Goal: Information Seeking & Learning: Learn about a topic

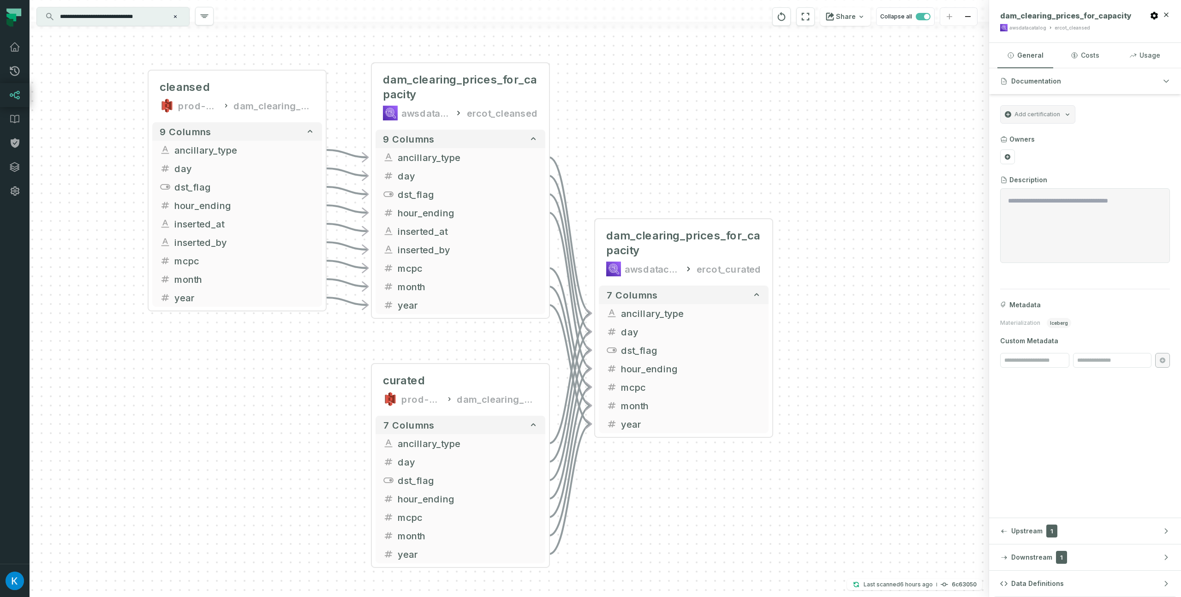
click at [118, 23] on input "**********" at bounding box center [111, 16] width 115 height 15
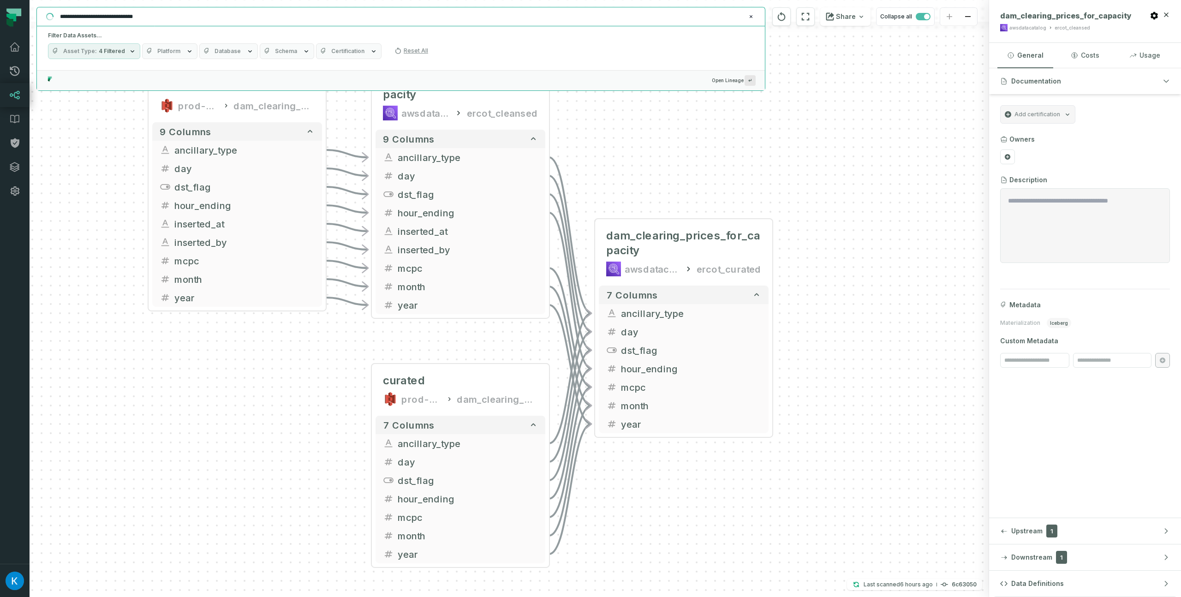
click at [119, 21] on input "**********" at bounding box center [399, 16] width 691 height 15
paste input "**********"
drag, startPoint x: 202, startPoint y: 17, endPoint x: 17, endPoint y: 16, distance: 185.9
click at [17, 16] on body "**********" at bounding box center [590, 298] width 1181 height 597
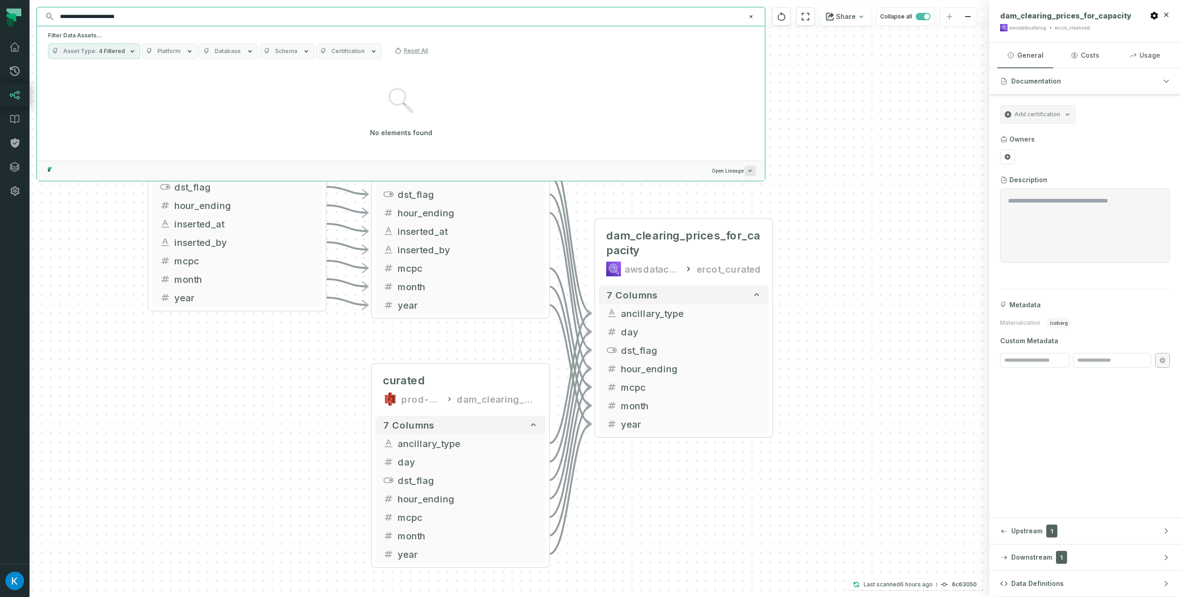
click at [242, 23] on input "**********" at bounding box center [399, 16] width 691 height 15
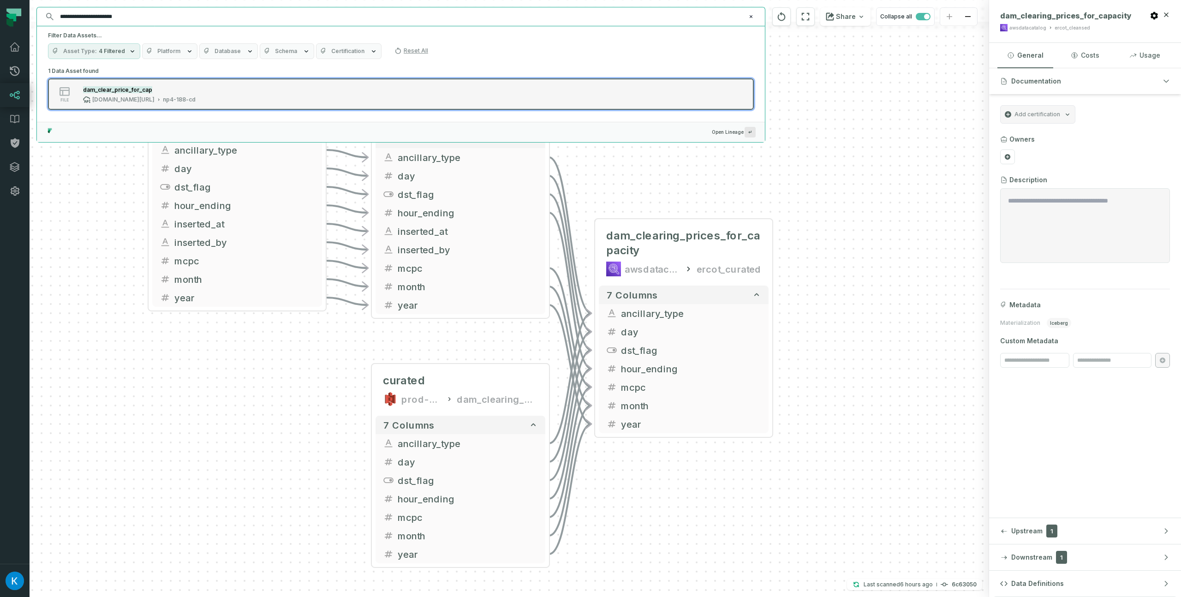
click at [175, 91] on div "dam_clear_price_for_cap" at bounding box center [139, 89] width 113 height 9
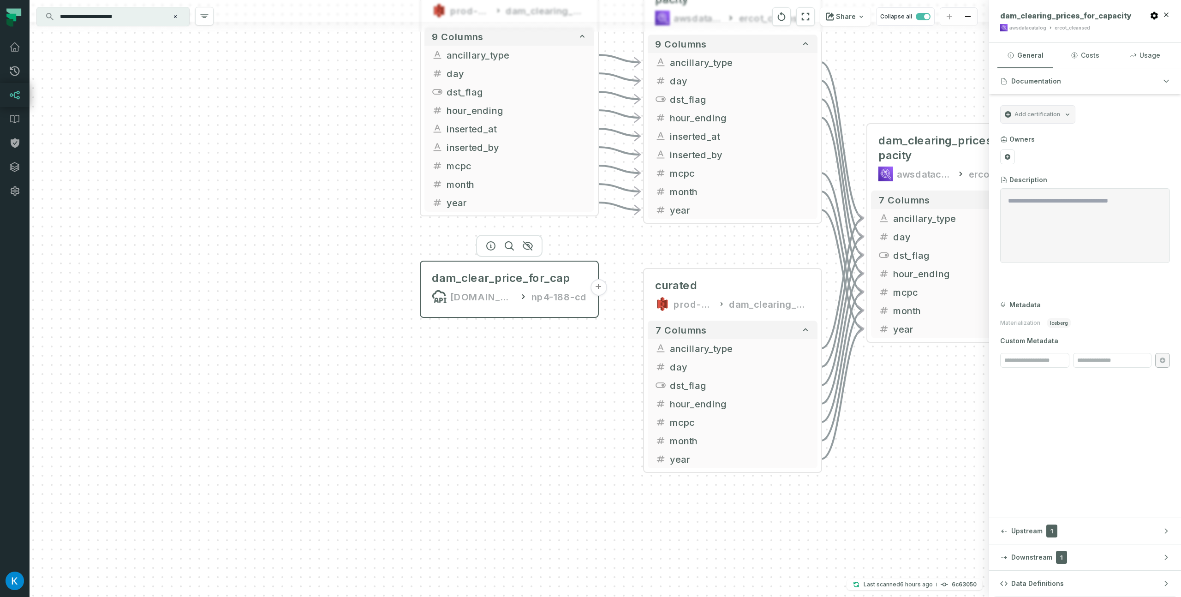
click at [598, 292] on button "+" at bounding box center [598, 287] width 17 height 17
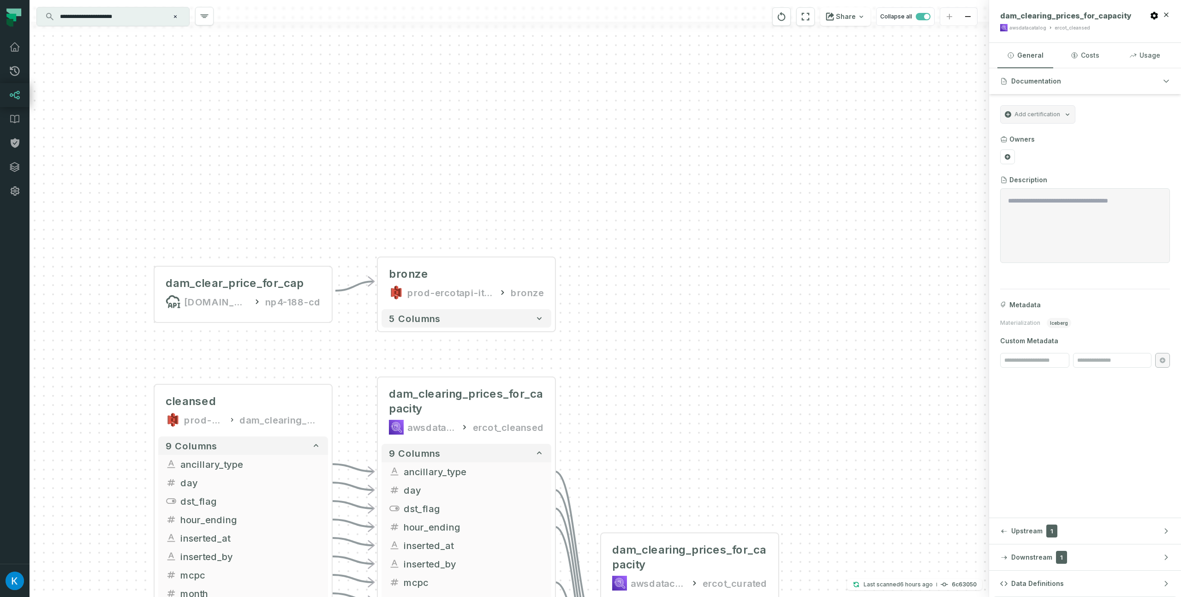
drag, startPoint x: 659, startPoint y: 311, endPoint x: 605, endPoint y: 293, distance: 57.2
click at [605, 293] on div "- bronze prod-ercotapi-it-bhl-public-raw/ercot/dam_clearing_prices_for_capacity…" at bounding box center [509, 298] width 959 height 597
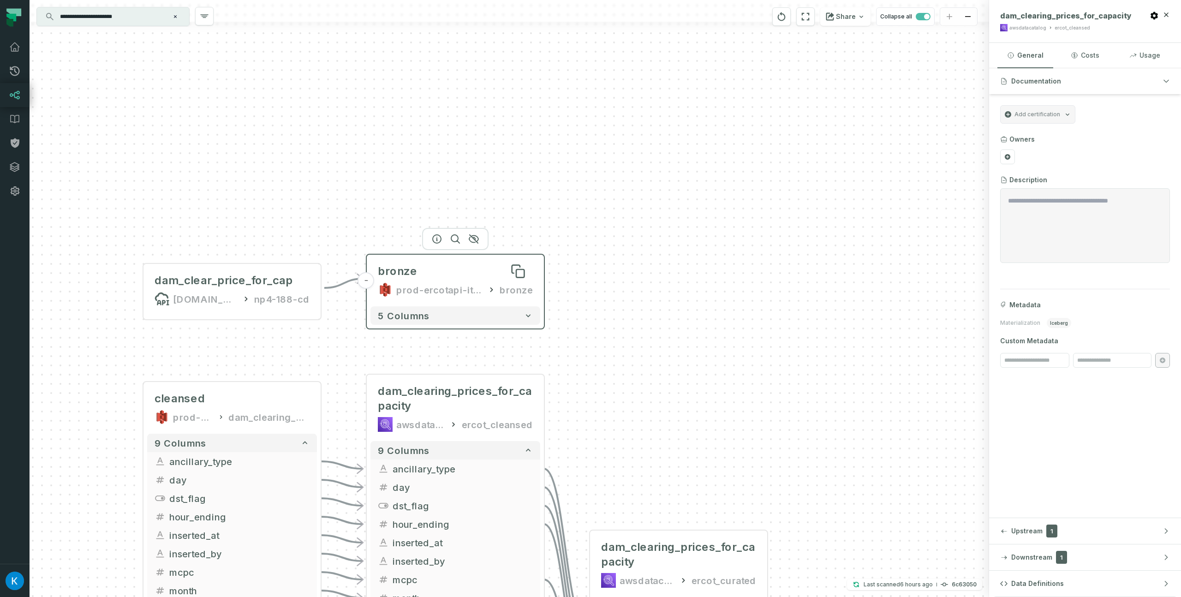
click at [501, 274] on div "bronze" at bounding box center [455, 271] width 155 height 15
click at [455, 267] on div "bronze" at bounding box center [455, 271] width 155 height 15
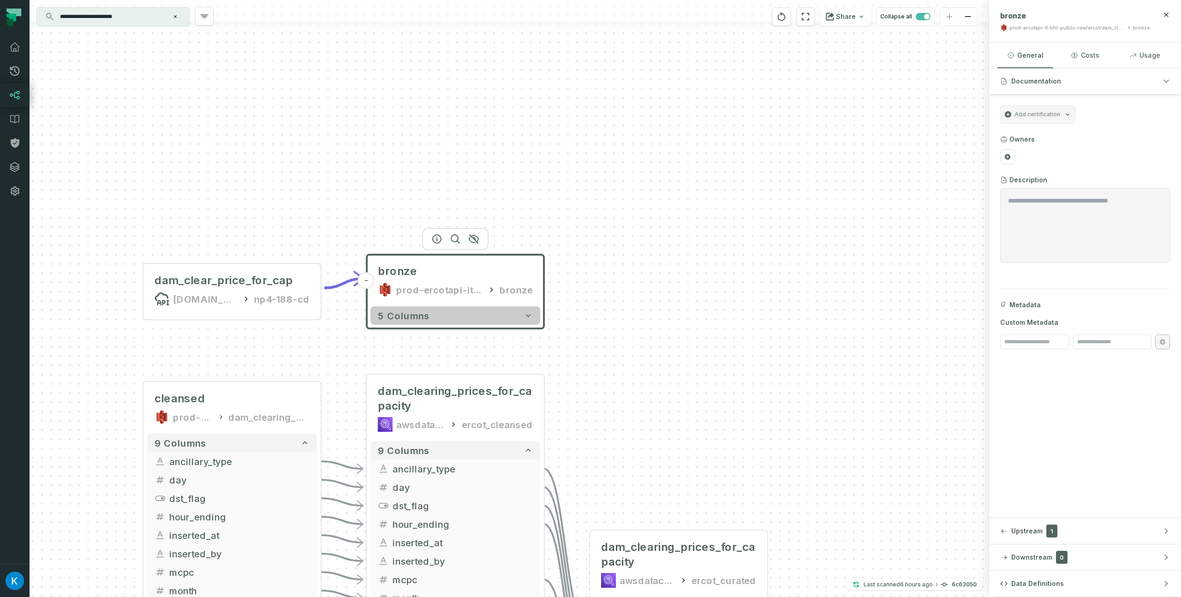
click at [516, 319] on button "5 columns" at bounding box center [455, 315] width 170 height 18
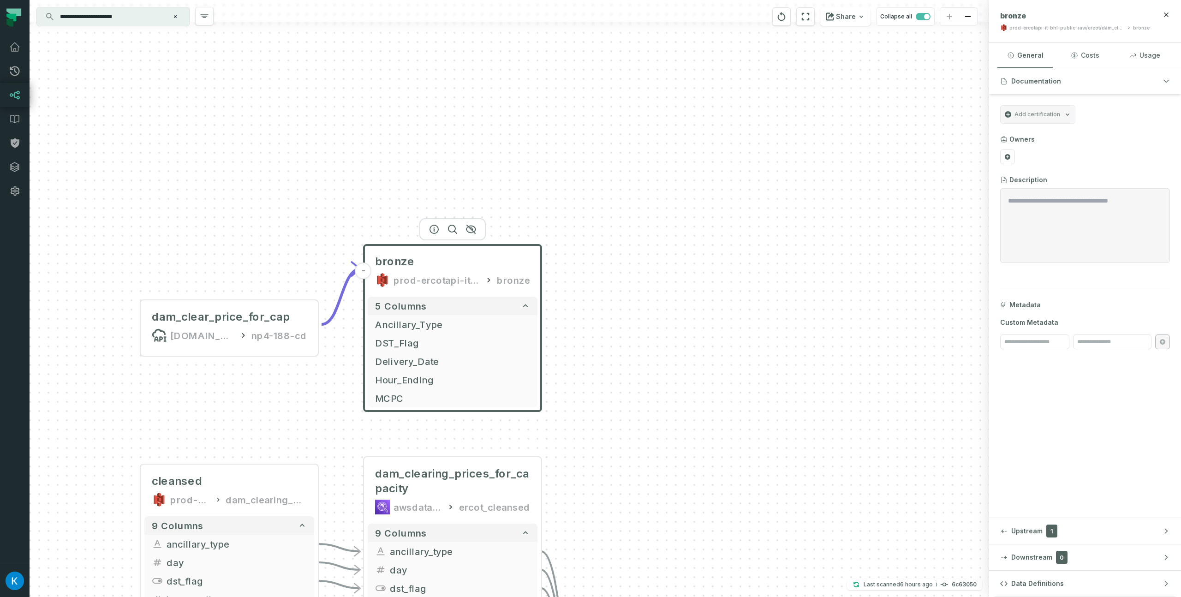
drag, startPoint x: 623, startPoint y: 309, endPoint x: 542, endPoint y: 307, distance: 80.8
click at [619, 290] on div "- bronze prod-ercotapi-it-bhl-public-raw/ercot/dam_clearing_prices_for_capacity…" at bounding box center [509, 298] width 959 height 597
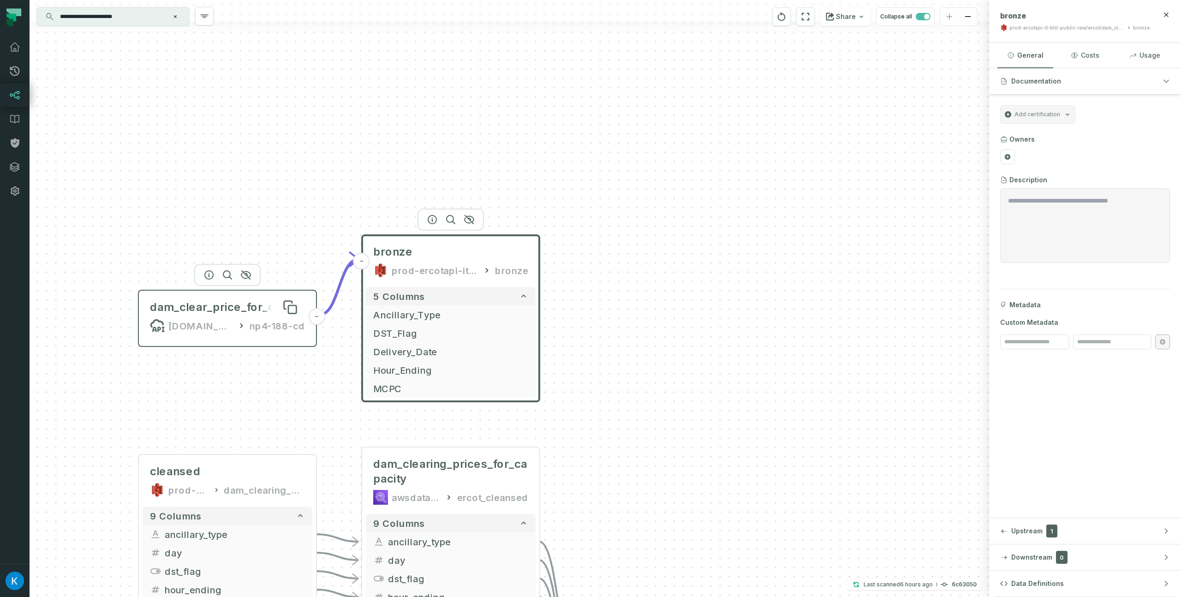
click at [238, 308] on div "dam_clear_price_for_cap" at bounding box center [219, 307] width 138 height 15
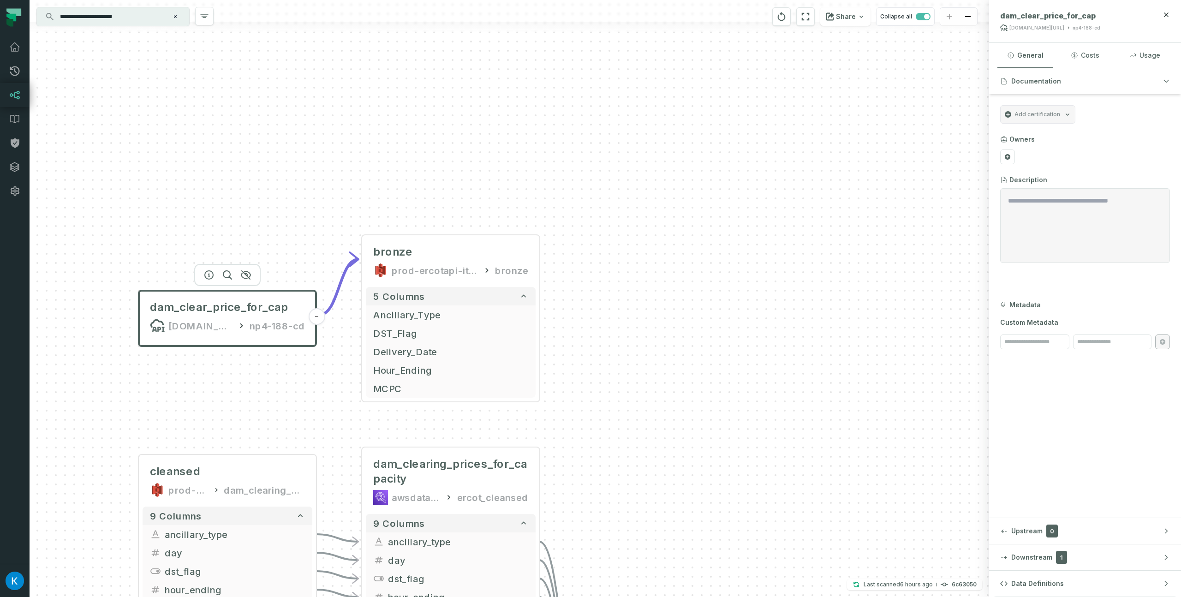
click at [610, 287] on div "- bronze prod-ercotapi-it-bhl-public-raw/ercot/dam_clearing_prices_for_capacity…" at bounding box center [509, 298] width 959 height 597
click at [219, 307] on div "dam_clear_price_for_cap" at bounding box center [219, 307] width 138 height 15
click at [440, 253] on div "bronze" at bounding box center [450, 251] width 155 height 15
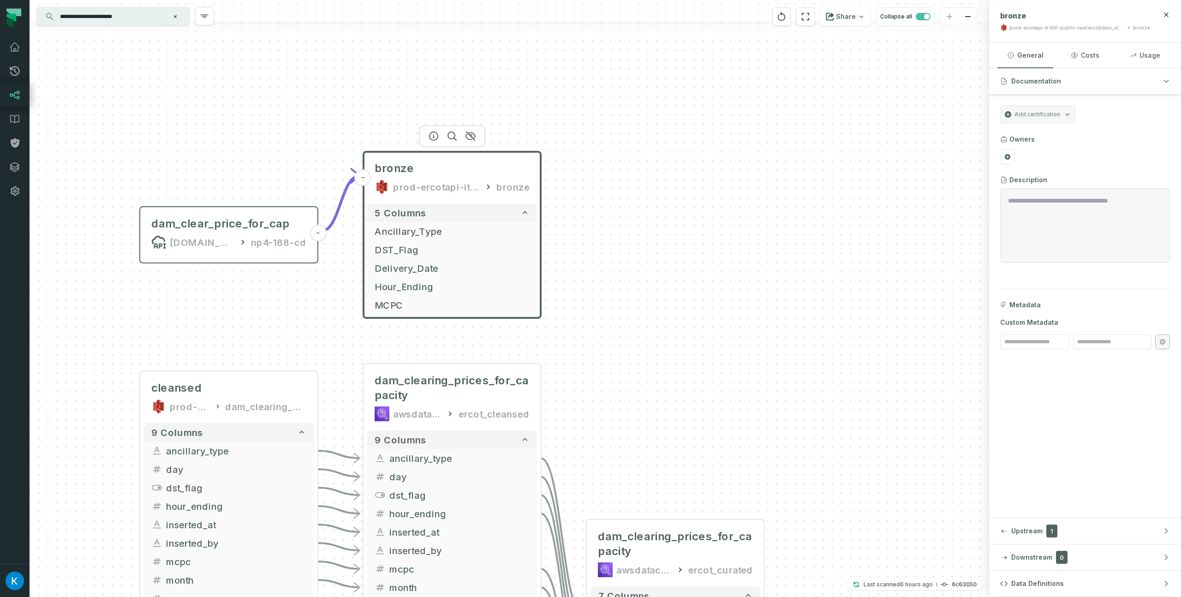
drag, startPoint x: 678, startPoint y: 372, endPoint x: 679, endPoint y: 291, distance: 81.7
click at [679, 291] on div "- bronze prod-ercotapi-it-bhl-public-raw/ercot/dam_clearing_prices_for_capacity…" at bounding box center [509, 298] width 959 height 597
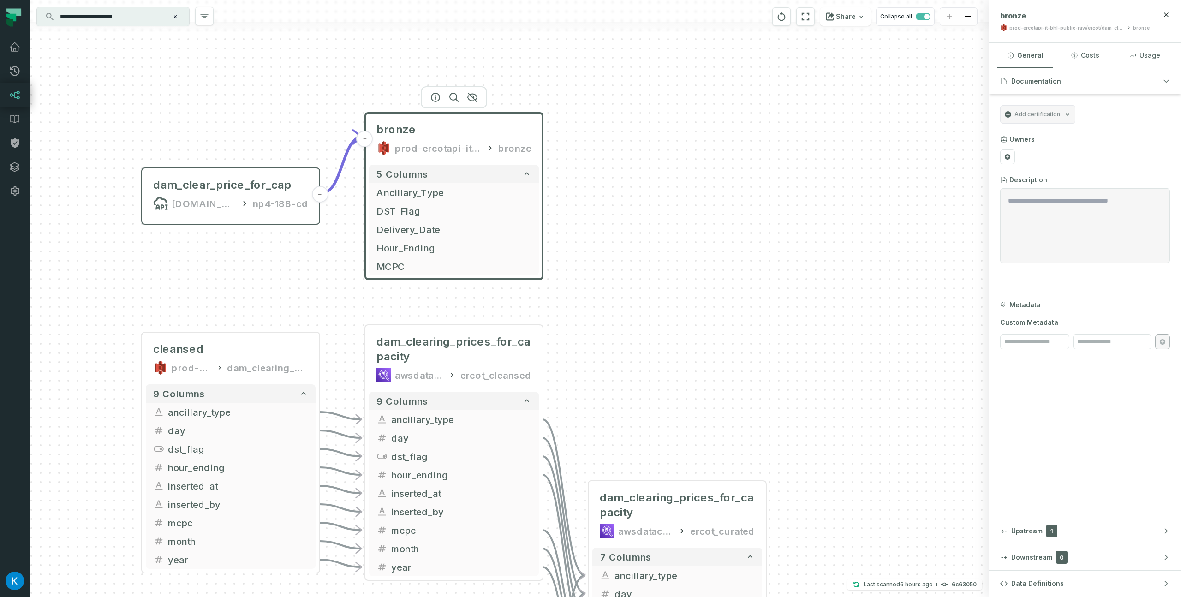
drag, startPoint x: 642, startPoint y: 366, endPoint x: 634, endPoint y: 302, distance: 64.6
click at [643, 303] on div "- bronze prod-ercotapi-it-bhl-public-raw/ercot/dam_clearing_prices_for_capacity…" at bounding box center [509, 298] width 959 height 597
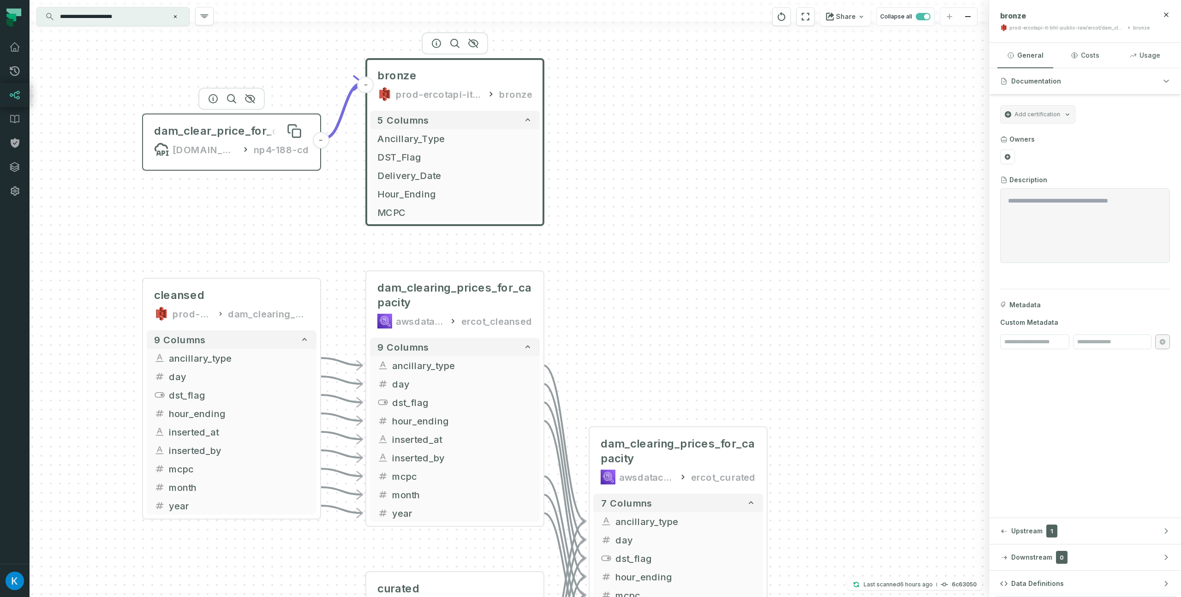
click at [189, 133] on div "dam_clear_price_for_cap" at bounding box center [223, 131] width 138 height 15
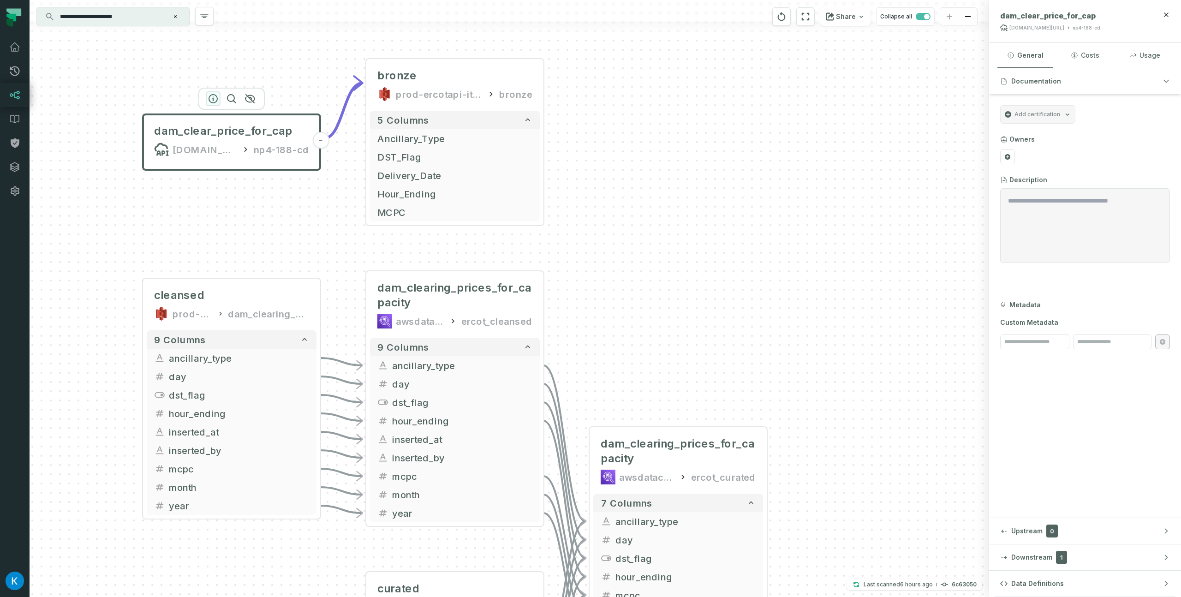
click at [209, 101] on icon "button" at bounding box center [213, 98] width 11 height 11
click at [1053, 29] on div "[DOMAIN_NAME][URL]" at bounding box center [1036, 27] width 55 height 7
click at [1047, 32] on header "dam_clear_price_for_cap [DOMAIN_NAME][URL] np4-188-cd" at bounding box center [1085, 21] width 192 height 43
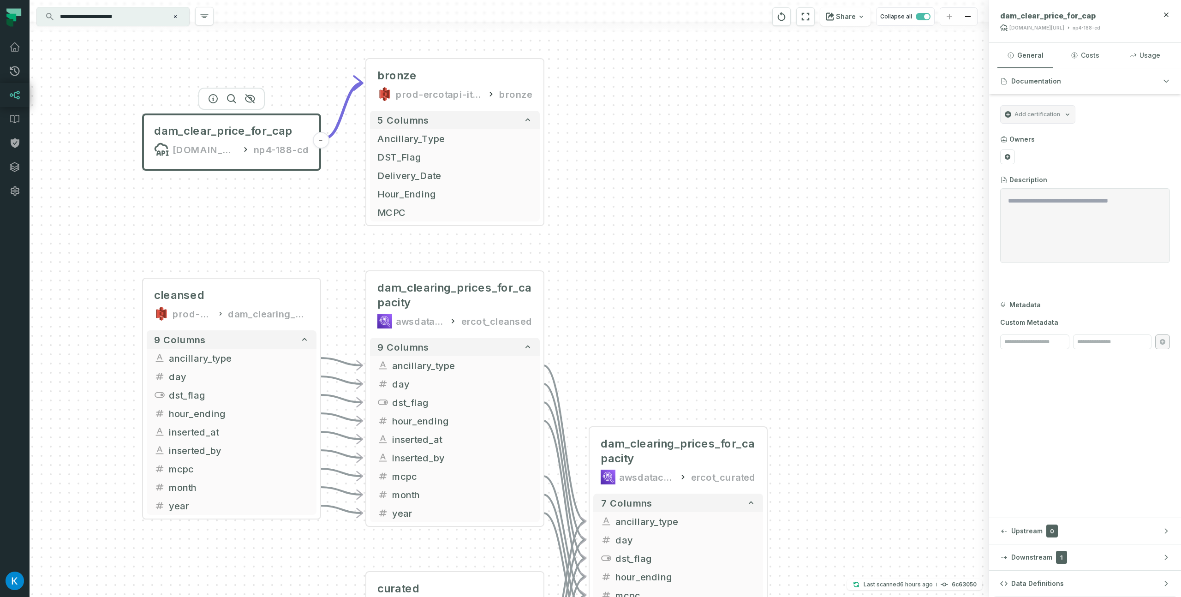
click at [1077, 23] on div "dam_clear_price_for_cap [DOMAIN_NAME][URL] np4-188-cd" at bounding box center [1074, 21] width 149 height 20
click at [1075, 16] on span "dam_clear_price_for_cap" at bounding box center [1047, 15] width 95 height 9
click at [1052, 13] on span "dam_clear_price_for_cap" at bounding box center [1047, 15] width 95 height 9
click at [1041, 24] on div "[DOMAIN_NAME][URL]" at bounding box center [1036, 27] width 55 height 7
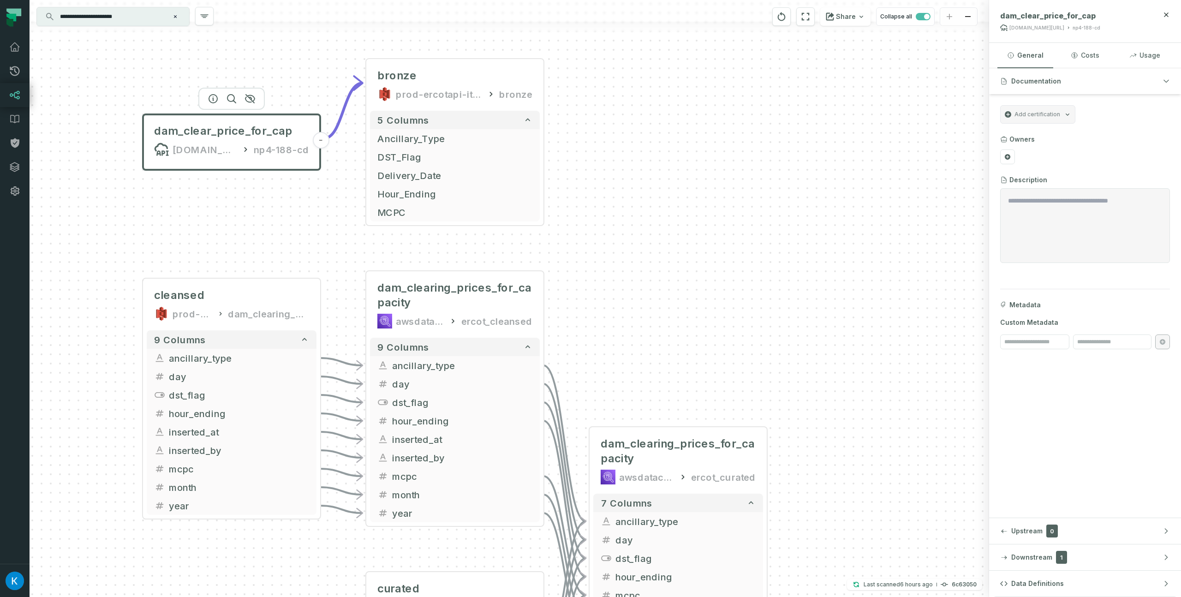
click at [1042, 24] on div "[DOMAIN_NAME][URL]" at bounding box center [1036, 27] width 55 height 7
click at [1043, 25] on div "[DOMAIN_NAME][URL]" at bounding box center [1036, 27] width 55 height 7
click at [1044, 25] on div "[DOMAIN_NAME][URL]" at bounding box center [1036, 27] width 55 height 7
click at [1100, 30] on div "np4-188-cd" at bounding box center [1086, 27] width 28 height 7
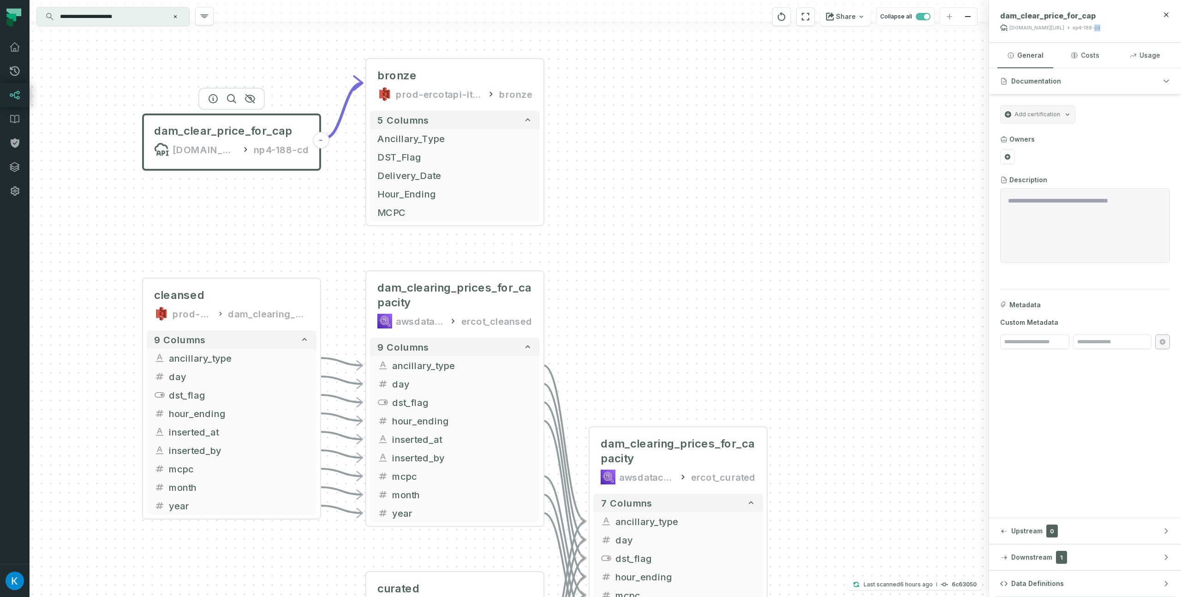
click at [1123, 37] on header "dam_clear_price_for_cap [DOMAIN_NAME][URL] np4-188-cd" at bounding box center [1085, 21] width 192 height 43
click at [1083, 554] on button "Downstream 1" at bounding box center [1085, 557] width 192 height 26
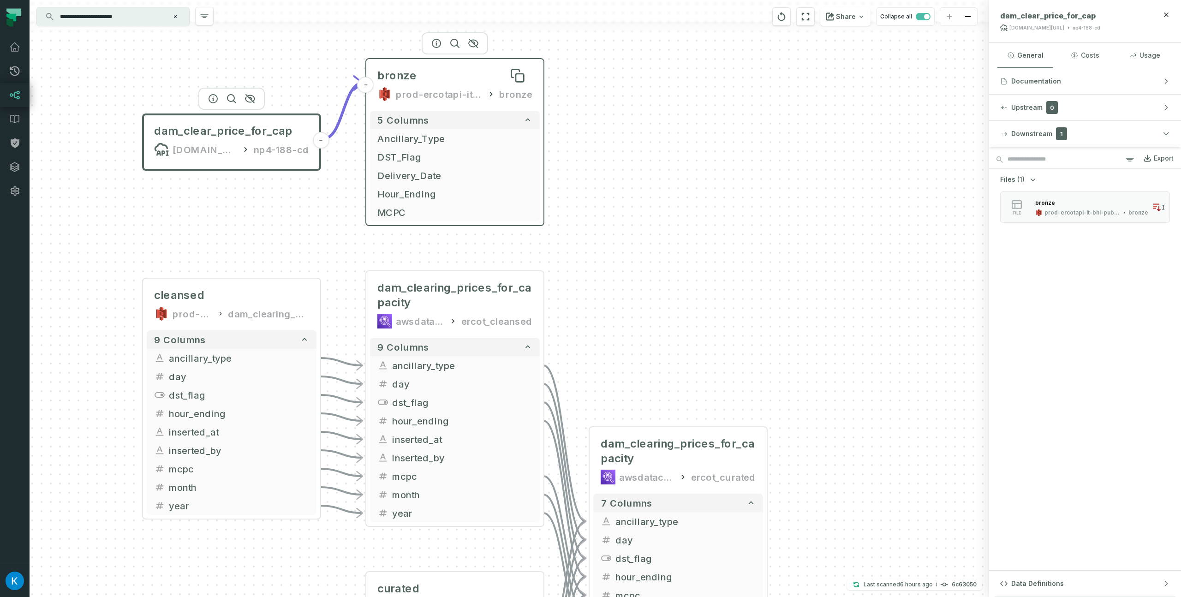
click at [469, 77] on div "bronze" at bounding box center [454, 75] width 155 height 15
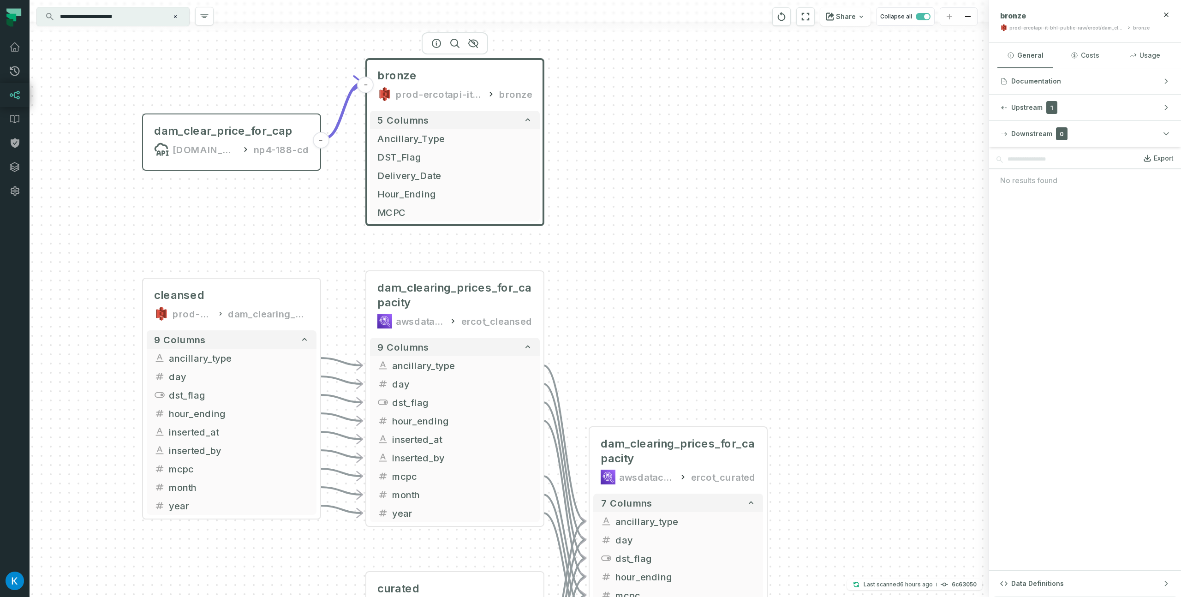
click at [1090, 29] on div "prod-ercotapi-it-bhl-public-raw/ercot/dam_clearing_prices_for_capacity" at bounding box center [1066, 27] width 115 height 7
click at [1097, 29] on div "prod-ercotapi-it-bhl-public-raw/ercot/dam_clearing_prices_for_capacity" at bounding box center [1066, 27] width 115 height 7
click at [1140, 28] on div "bronze" at bounding box center [1141, 27] width 17 height 7
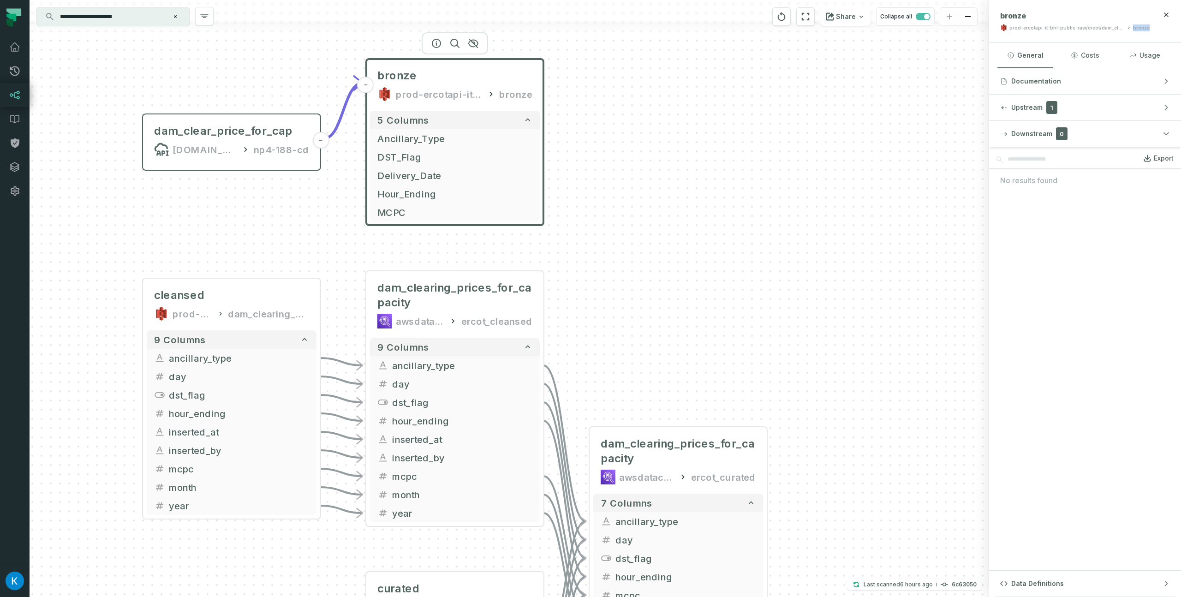
click at [1140, 28] on div "bronze" at bounding box center [1141, 27] width 17 height 7
click at [1085, 25] on div "prod-ercotapi-it-bhl-public-raw/ercot/dam_clearing_prices_for_capacity" at bounding box center [1066, 27] width 115 height 7
click at [1072, 31] on div "prod-ercotapi-it-bhl-public-raw/ercot/dam_clearing_prices_for_capacity" at bounding box center [1066, 27] width 115 height 7
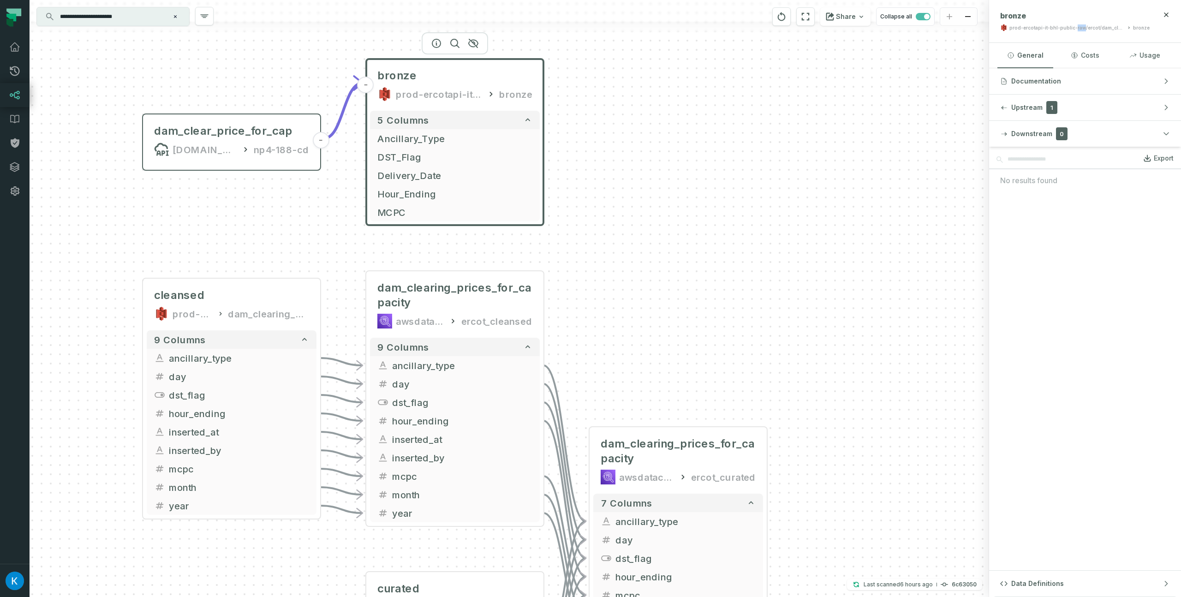
click at [1080, 28] on div "prod-ercotapi-it-bhl-public-raw/ercot/dam_clearing_prices_for_capacity" at bounding box center [1066, 27] width 115 height 7
click at [1018, 31] on div "prod-ercotapi-it-bhl-public-raw/ercot/dam_clearing_prices_for_capacity" at bounding box center [1066, 27] width 115 height 7
click at [1023, 30] on div "prod-ercotapi-it-bhl-public-raw/ercot/dam_clearing_prices_for_capacity" at bounding box center [1066, 27] width 115 height 7
click at [458, 292] on span "dam_clearing_prices_for_capacity" at bounding box center [454, 295] width 155 height 30
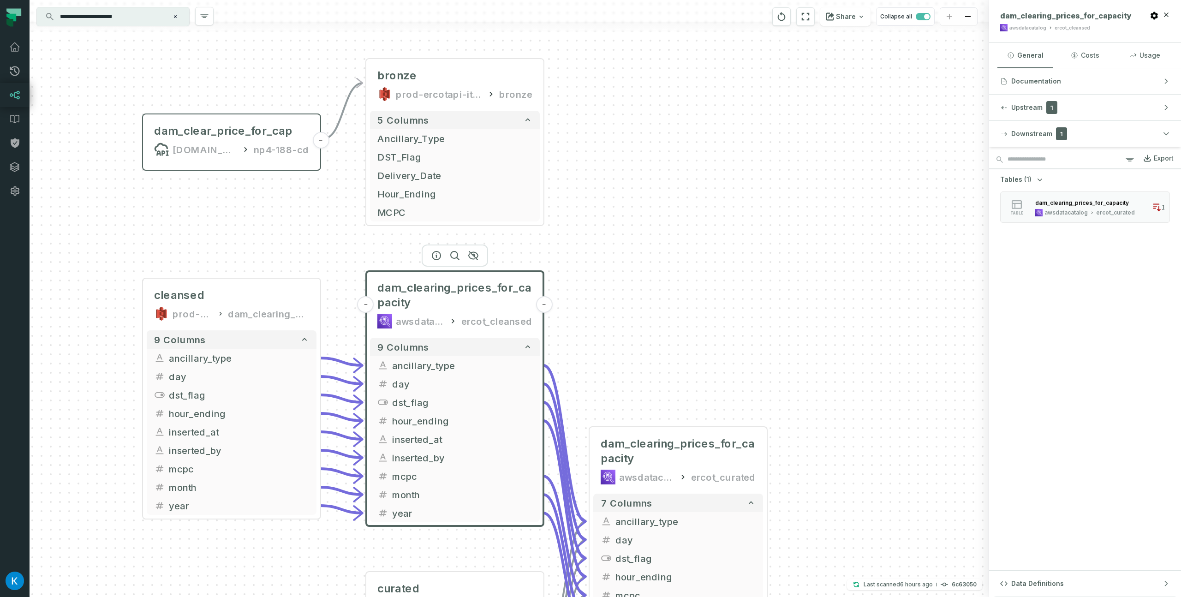
click at [680, 239] on div "- bronze prod-ercotapi-it-bhl-public-raw/ercot/dam_clearing_prices_for_capacity…" at bounding box center [509, 298] width 959 height 597
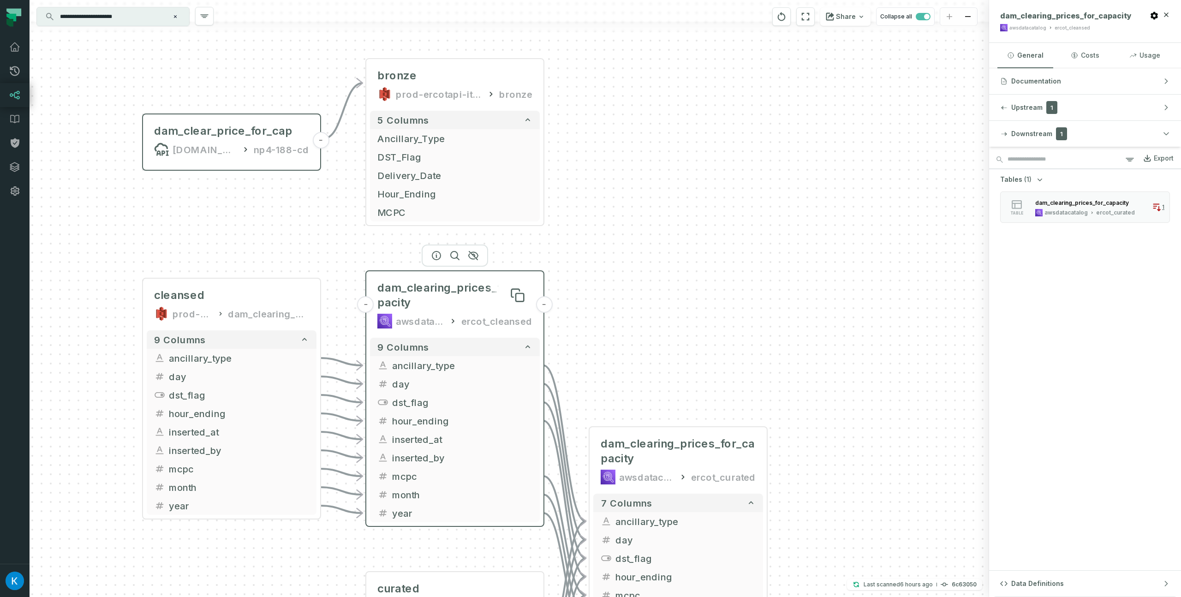
click at [478, 291] on span "dam_clearing_prices_for_capacity" at bounding box center [454, 295] width 155 height 30
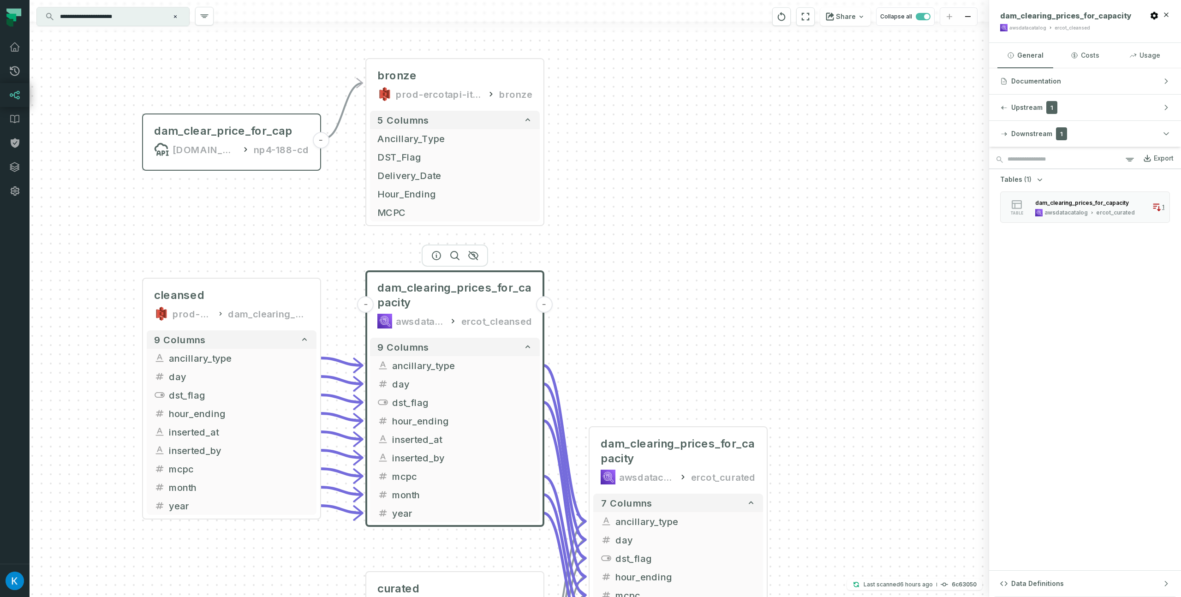
drag, startPoint x: 652, startPoint y: 241, endPoint x: 641, endPoint y: 241, distance: 11.1
click at [652, 241] on div "- bronze prod-ercotapi-it-bhl-public-raw/ercot/dam_clearing_prices_for_capacity…" at bounding box center [509, 298] width 959 height 597
click at [345, 250] on div "- bronze prod-ercotapi-it-bhl-public-raw/ercot/dam_clearing_prices_for_capacity…" at bounding box center [509, 298] width 959 height 597
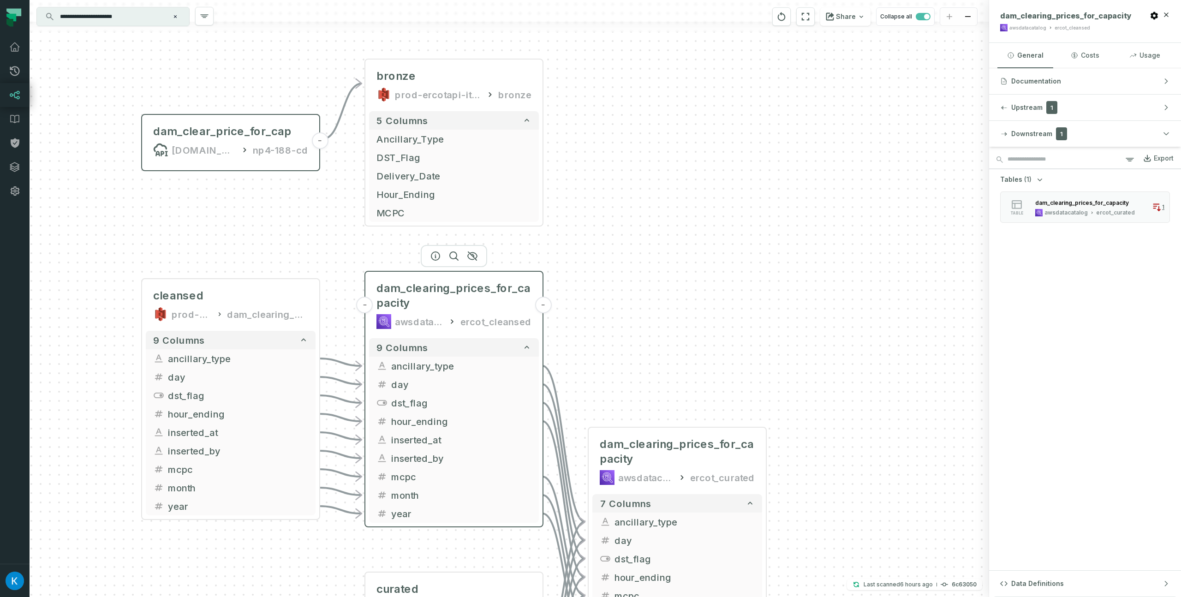
click at [428, 280] on div "dam_clearing_prices_for_capacity awsdatacatalog ercot_cleansed" at bounding box center [454, 304] width 170 height 59
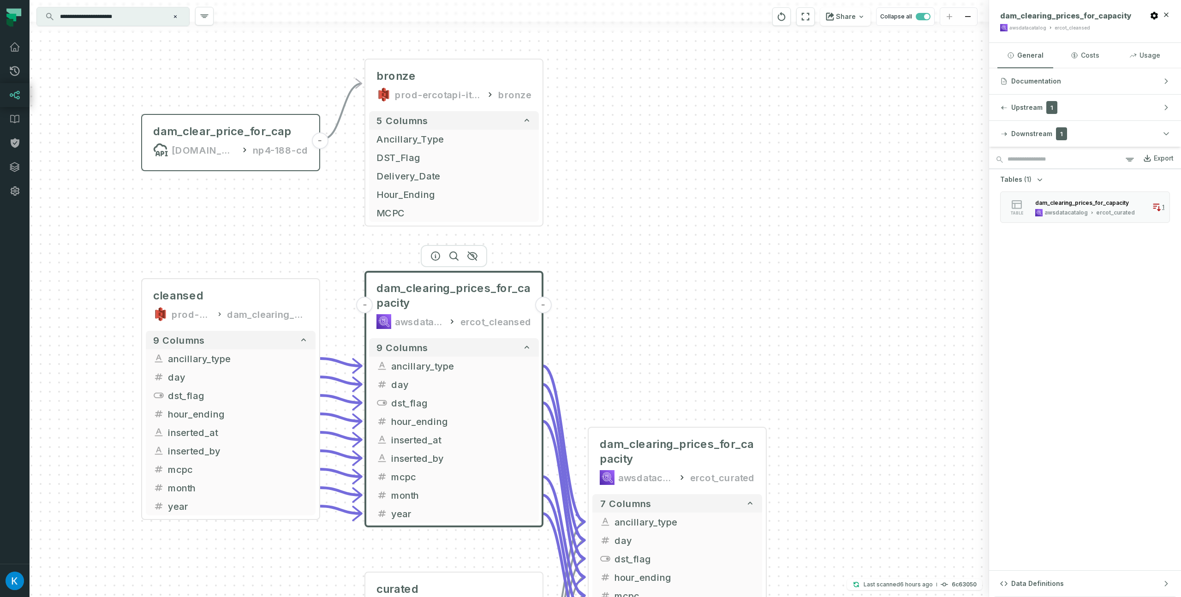
drag, startPoint x: 614, startPoint y: 198, endPoint x: 609, endPoint y: 194, distance: 6.3
click at [614, 198] on div "- bronze prod-ercotapi-it-bhl-public-raw/ercot/dam_clearing_prices_for_capacity…" at bounding box center [509, 298] width 959 height 597
click at [459, 75] on div "bronze" at bounding box center [453, 76] width 155 height 15
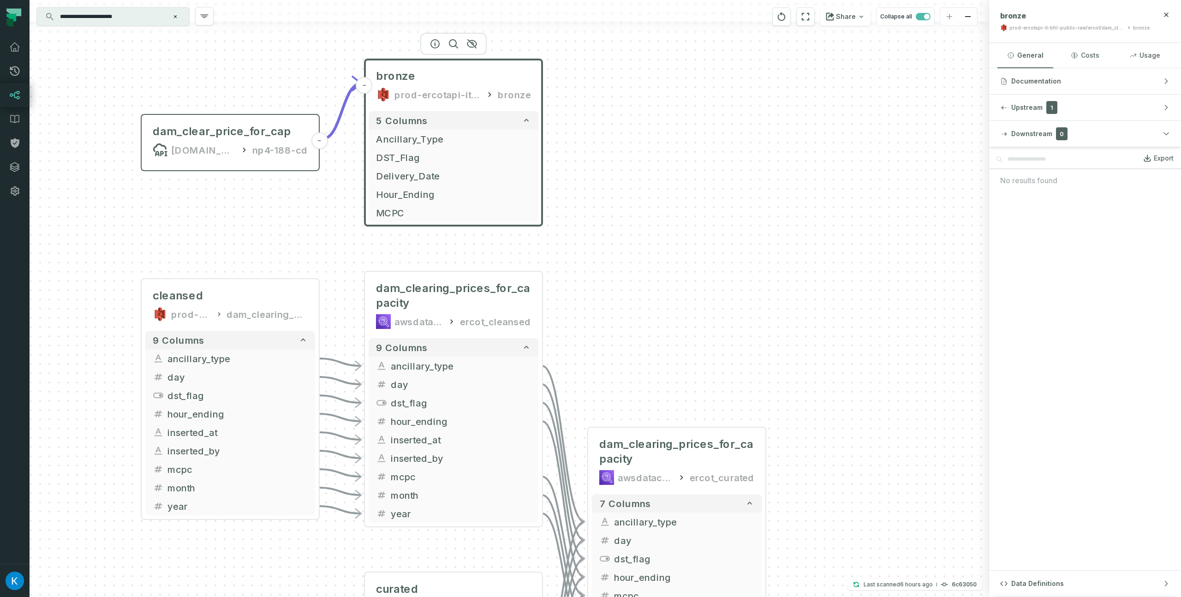
click at [96, 13] on input "**********" at bounding box center [111, 16] width 115 height 15
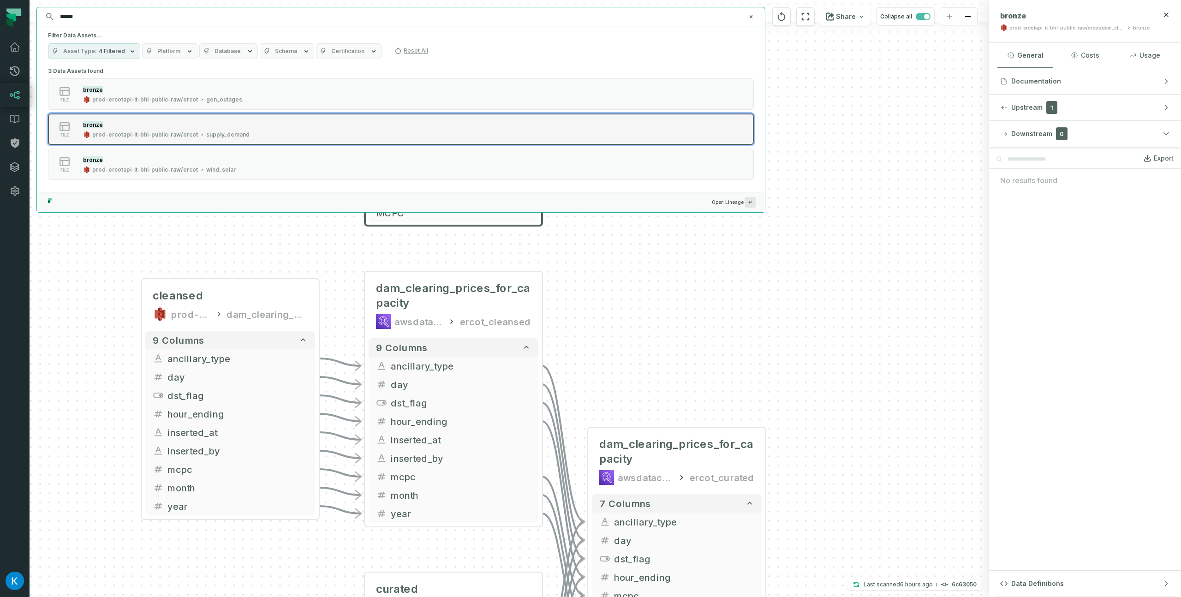
type input "******"
click at [224, 133] on div "supply_demand" at bounding box center [227, 134] width 43 height 7
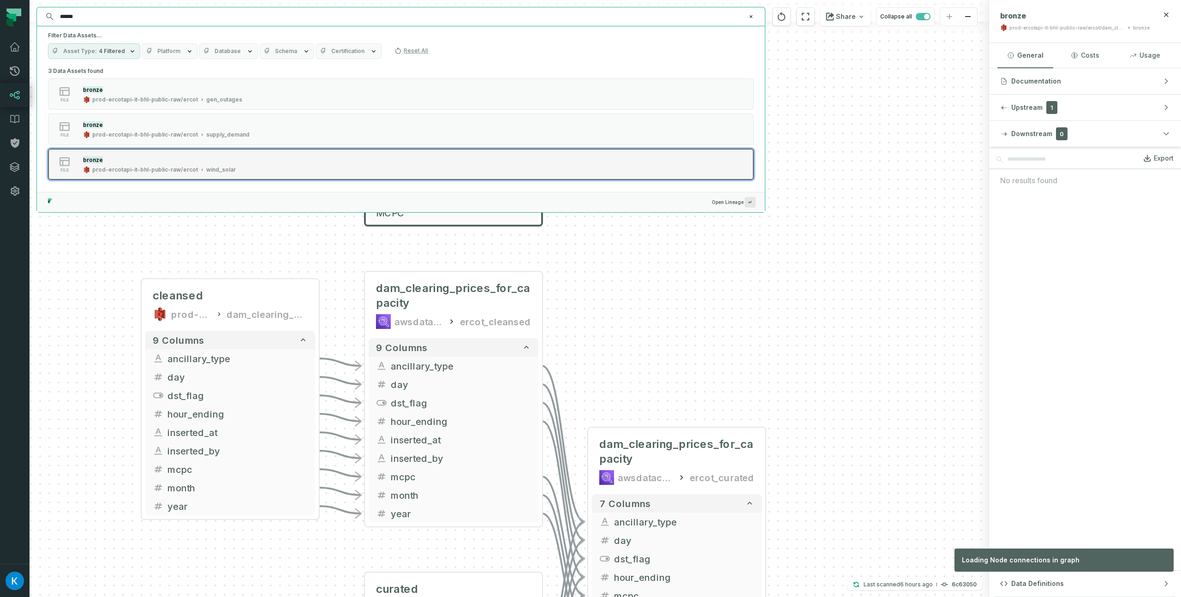
click at [333, 162] on button "file bronze prod-ercotapi-it-bhl-public-raw/ercot wind_solar" at bounding box center [401, 164] width 706 height 31
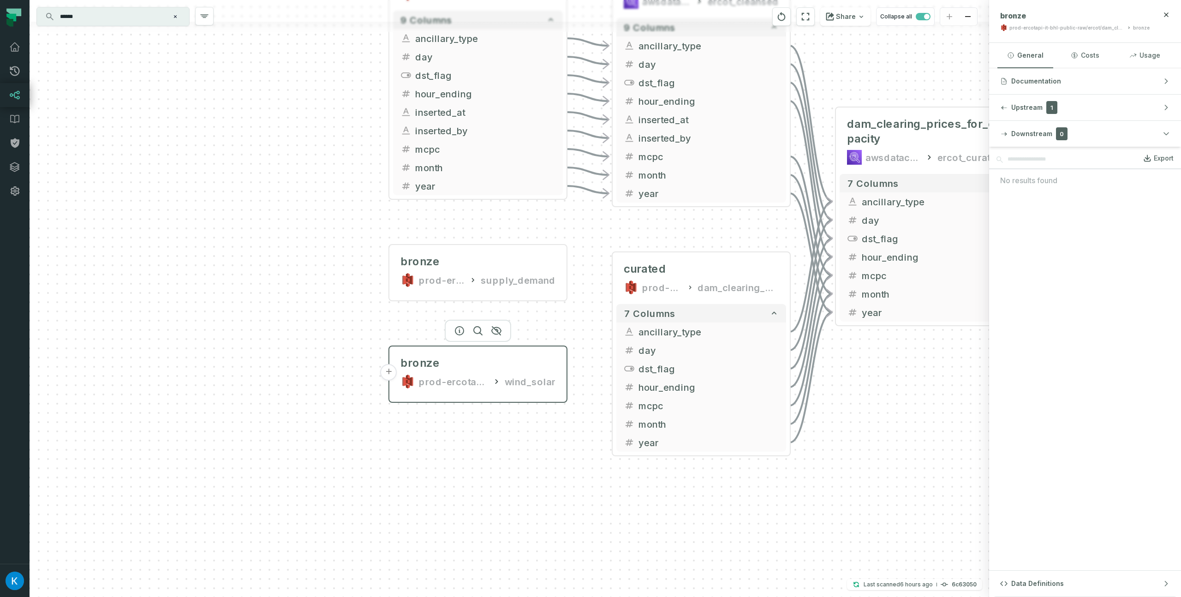
drag, startPoint x: 592, startPoint y: 251, endPoint x: 552, endPoint y: 345, distance: 101.7
click at [557, 352] on header "+ bronze prod-ercotapi-it-bhl-public-raw/ercot wind_solar" at bounding box center [477, 370] width 177 height 48
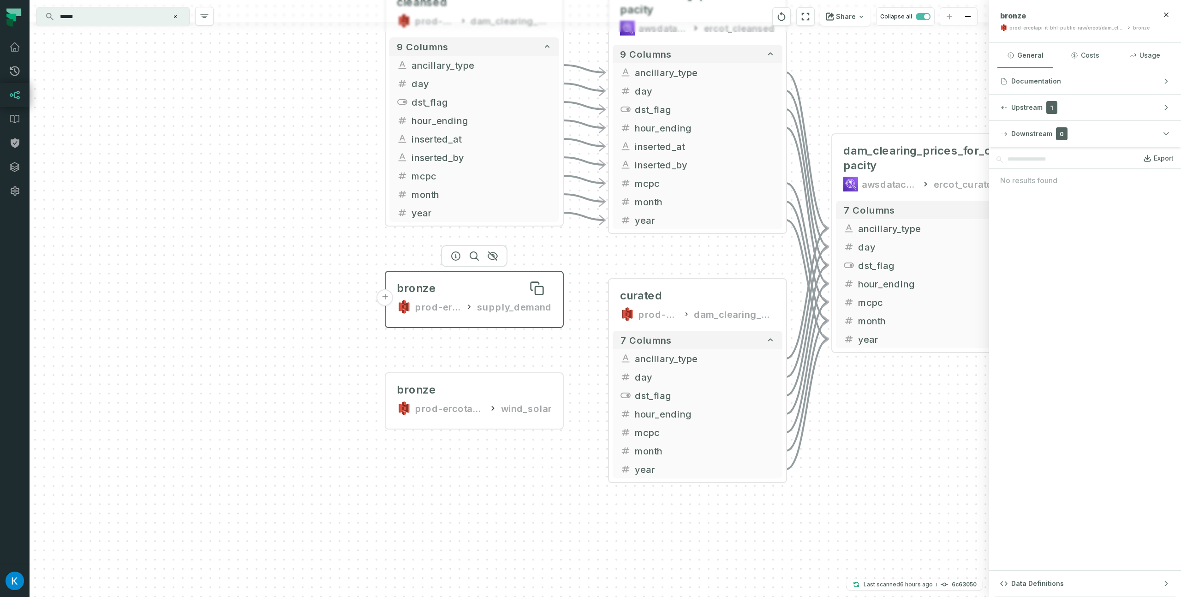
click at [518, 295] on div "bronze" at bounding box center [474, 288] width 155 height 15
click at [547, 272] on header "+ bronze prod-ercotapi-it-bhl-public-raw/ercot supply_demand" at bounding box center [474, 296] width 177 height 48
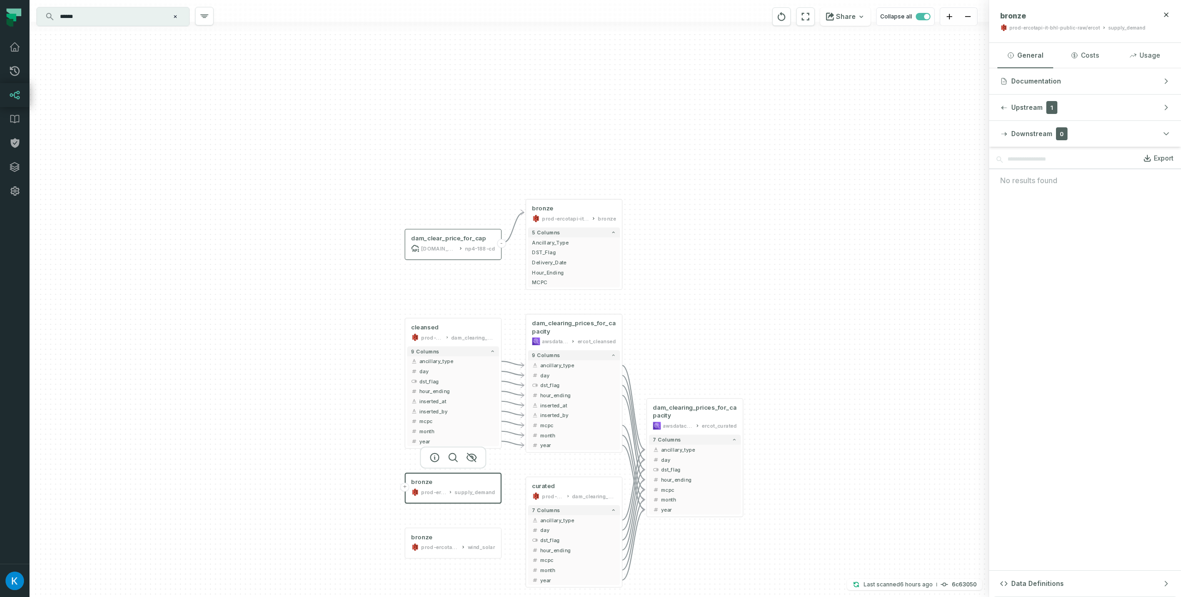
drag, startPoint x: 818, startPoint y: 144, endPoint x: 670, endPoint y: 298, distance: 213.7
click at [752, 300] on div "- bronze prod-ercotapi-it-bhl-public-raw/ercot/dam_clearing_prices_for_capacity…" at bounding box center [509, 298] width 959 height 597
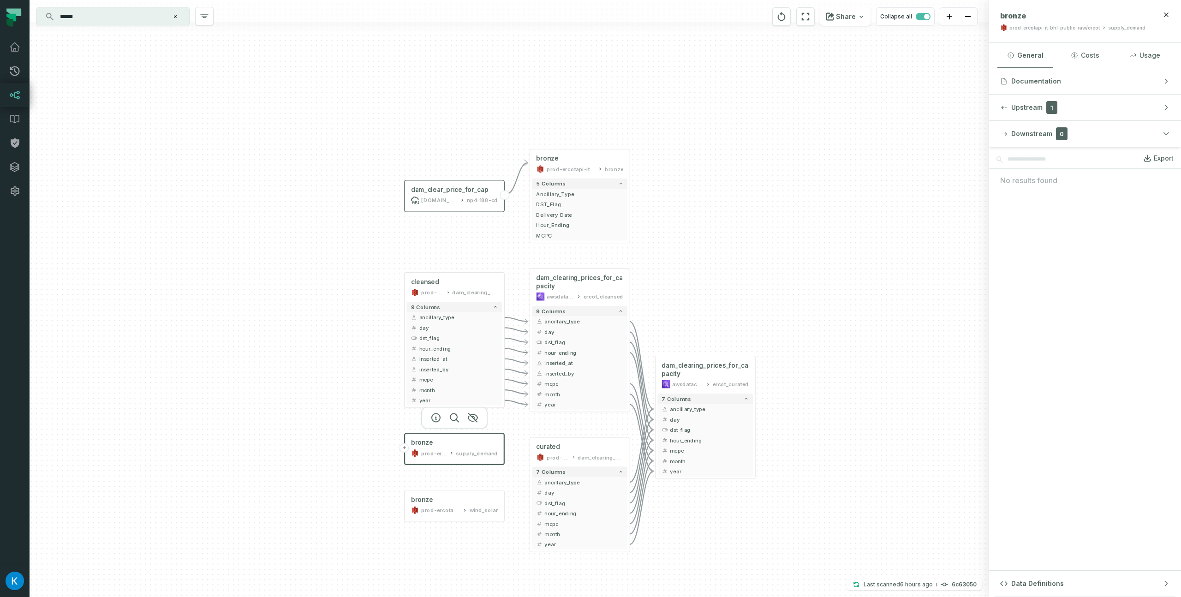
drag, startPoint x: 705, startPoint y: 303, endPoint x: 708, endPoint y: 282, distance: 20.5
click at [708, 282] on div "- bronze prod-ercotapi-it-bhl-public-raw/ercot/dam_clearing_prices_for_capacity…" at bounding box center [509, 298] width 959 height 597
click at [586, 163] on div "bronze" at bounding box center [579, 159] width 87 height 8
click at [0, 0] on button "+" at bounding box center [0, 0] width 0 height 0
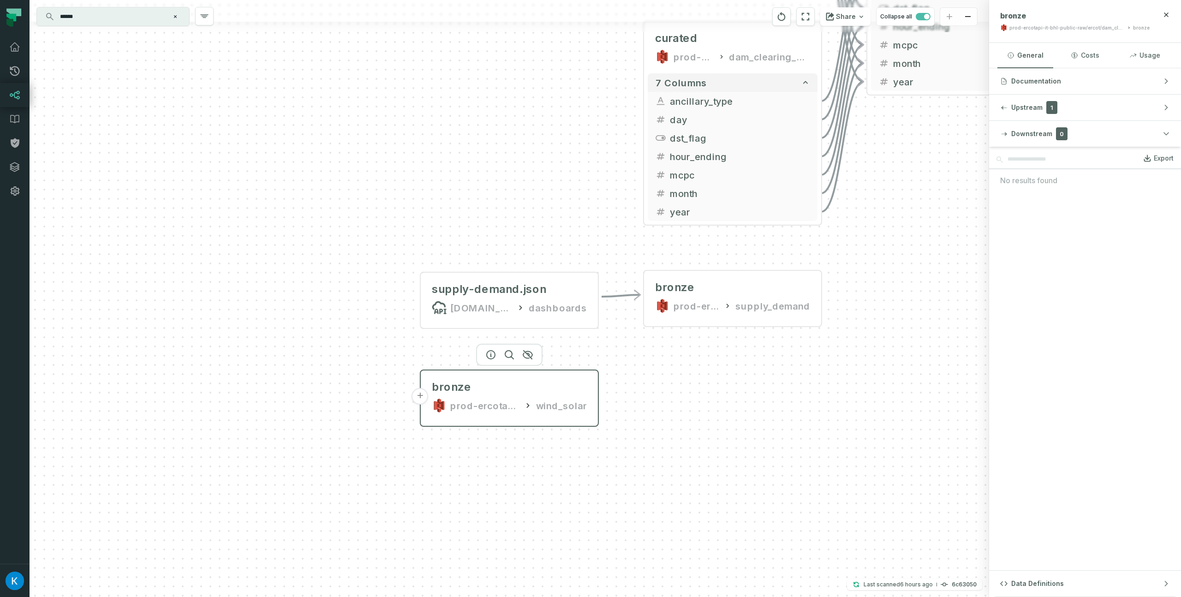
click at [422, 396] on button "+" at bounding box center [420, 396] width 17 height 17
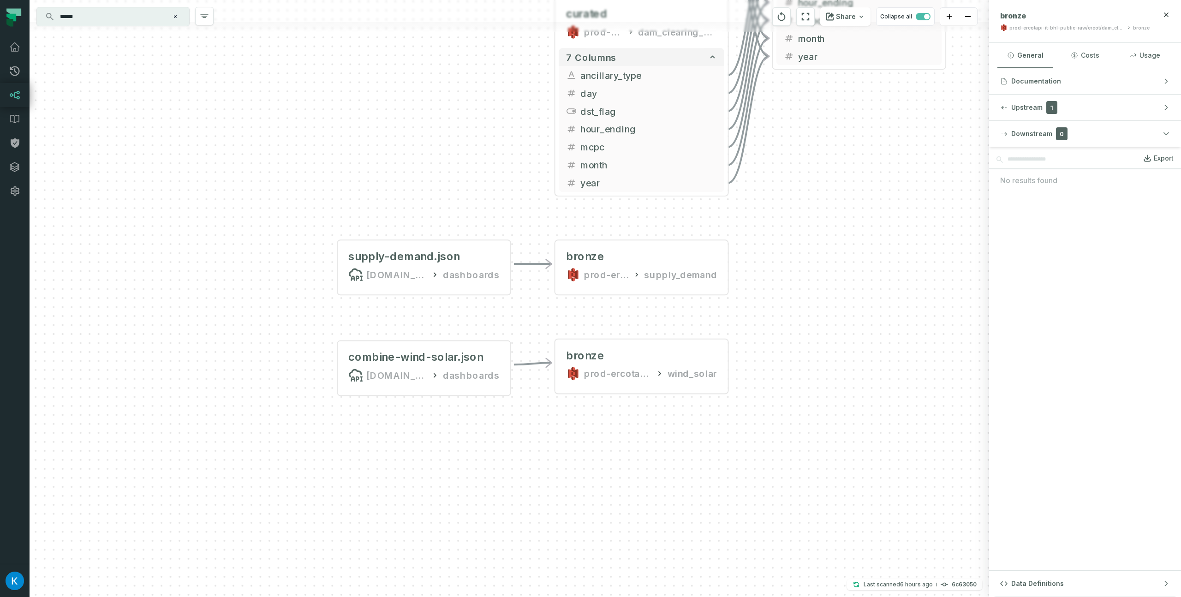
drag, startPoint x: 683, startPoint y: 415, endPoint x: 589, endPoint y: 434, distance: 95.9
click at [660, 457] on div "combine-wind-solar.json [DOMAIN_NAME][URL] dashboards - supply-demand.json [DOM…" at bounding box center [509, 298] width 959 height 597
click at [424, 360] on div "combine-wind-solar.json" at bounding box center [414, 359] width 135 height 14
click at [777, 339] on div "combine-wind-solar.json [DOMAIN_NAME][URL] dashboards - supply-demand.json [DOM…" at bounding box center [509, 298] width 959 height 597
click at [784, 306] on div "combine-wind-solar.json [DOMAIN_NAME][URL] dashboards - supply-demand.json [DOM…" at bounding box center [509, 298] width 959 height 597
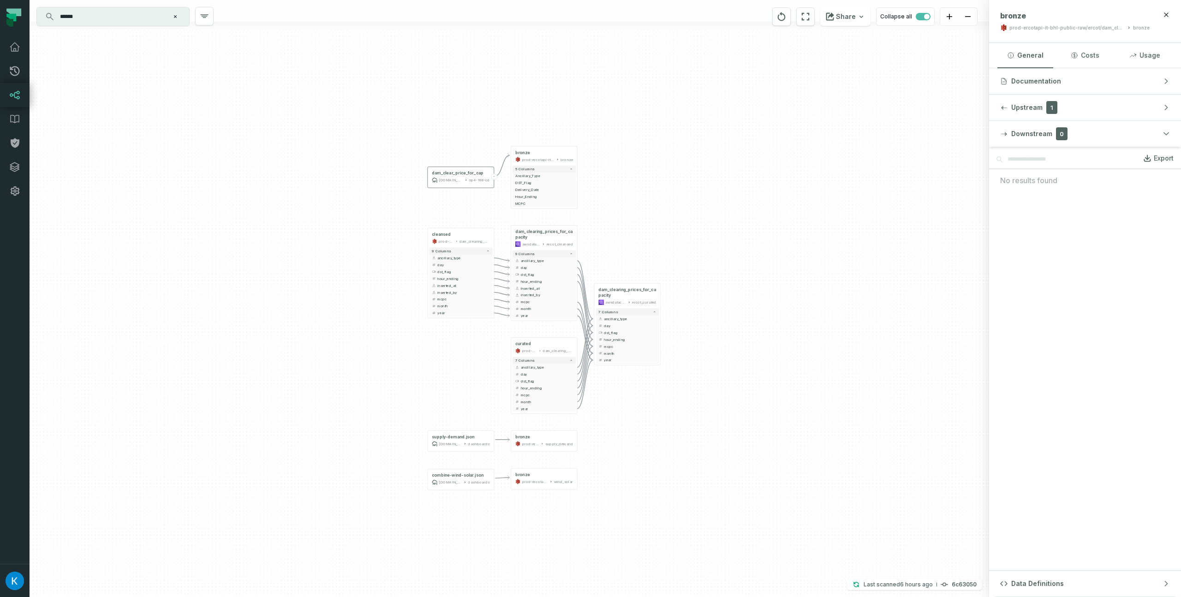
drag, startPoint x: 826, startPoint y: 349, endPoint x: 646, endPoint y: 448, distance: 205.0
click at [647, 447] on div "combine-wind-solar.json [DOMAIN_NAME][URL] dashboards - supply-demand.json [DOM…" at bounding box center [509, 298] width 959 height 597
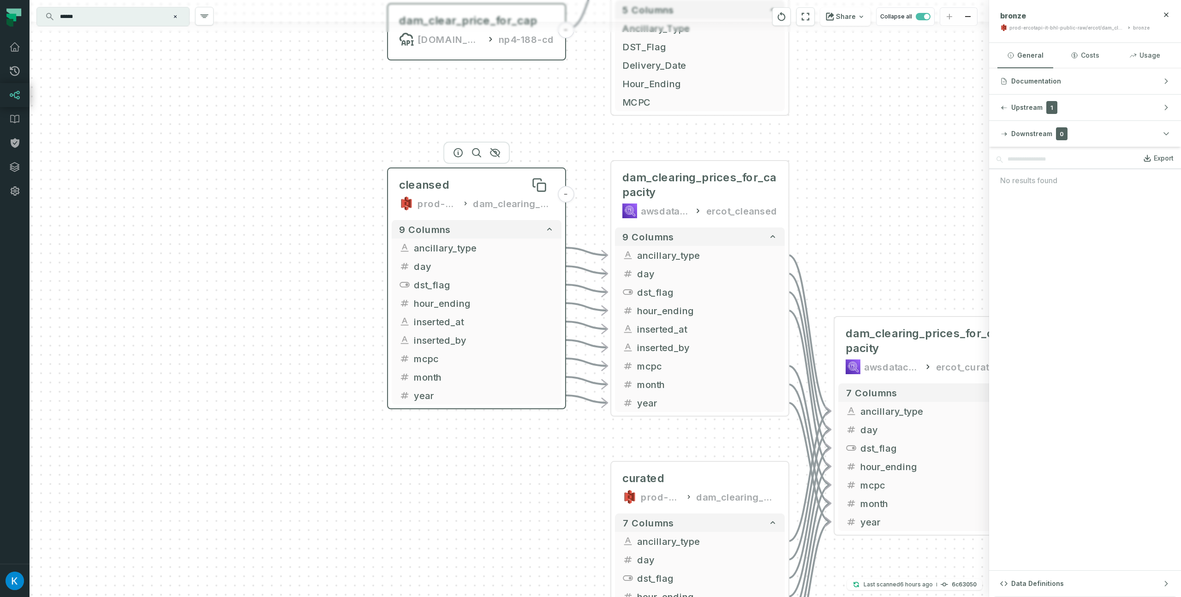
click at [511, 186] on div "cleansed" at bounding box center [476, 185] width 155 height 15
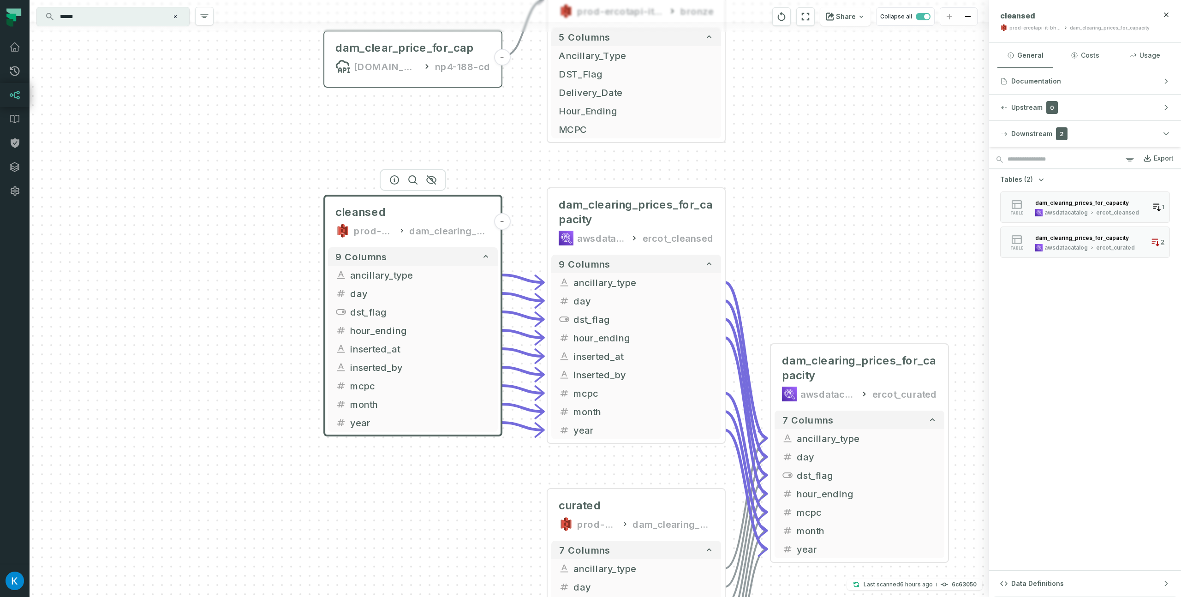
drag, startPoint x: 315, startPoint y: 210, endPoint x: 257, endPoint y: 236, distance: 63.6
click at [257, 236] on div "combine-wind-solar.json [DOMAIN_NAME][URL] dashboards - supply-demand.json [DOM…" at bounding box center [509, 298] width 959 height 597
click at [865, 159] on div "combine-wind-solar.json [DOMAIN_NAME][URL] dashboards - supply-demand.json [DOM…" at bounding box center [509, 298] width 959 height 597
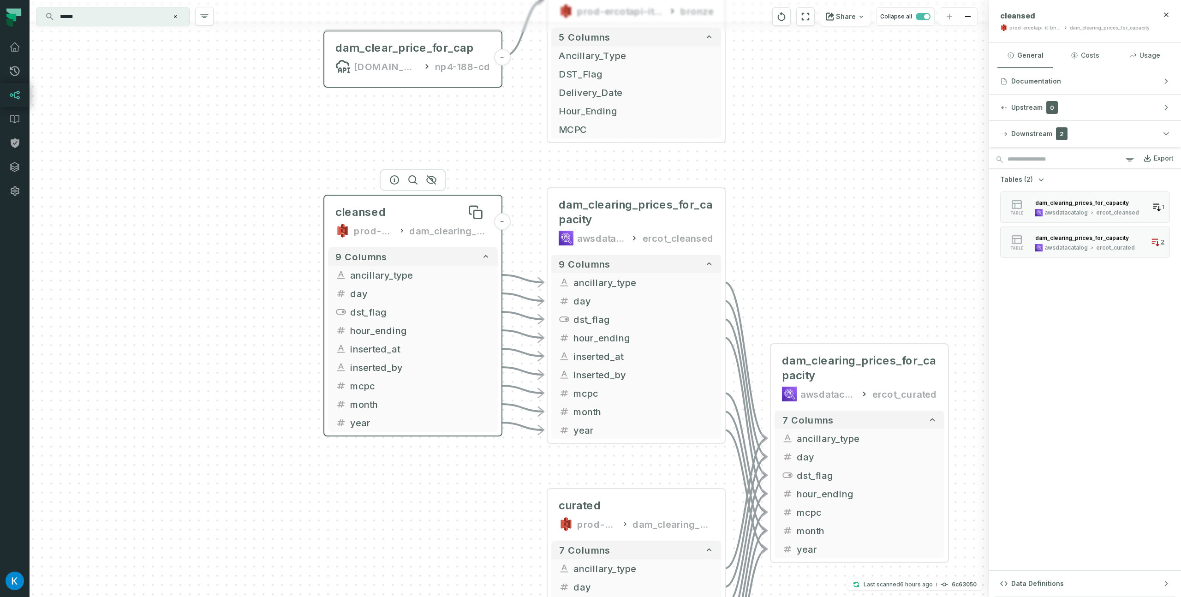
click at [382, 214] on span "cleansed" at bounding box center [360, 212] width 51 height 15
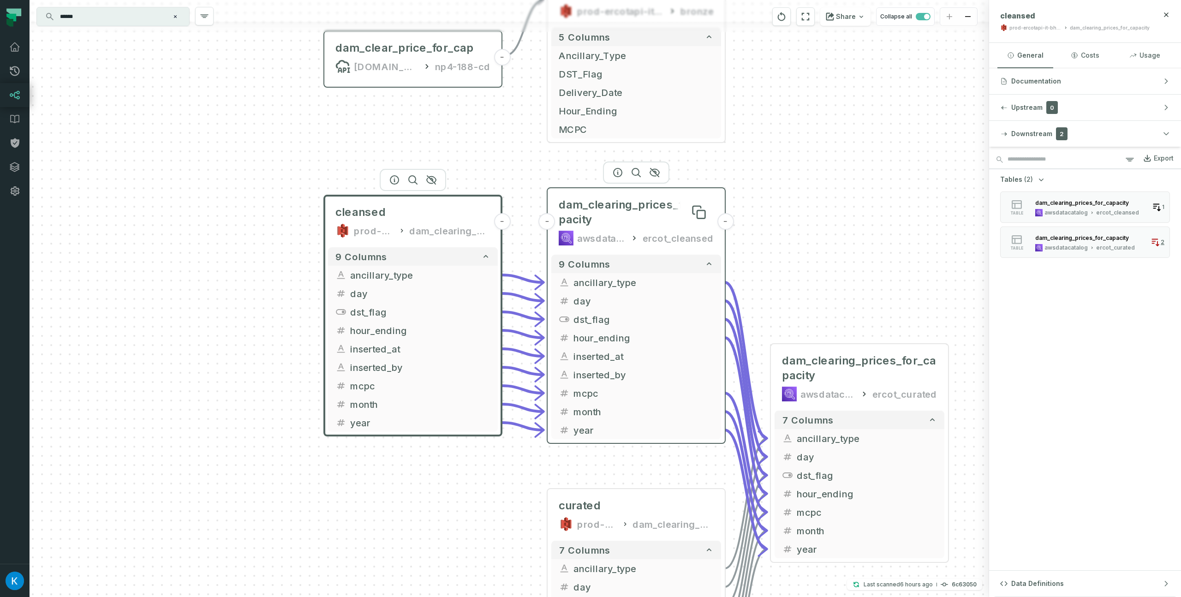
click at [637, 205] on span "dam_clearing_prices_for_capacity" at bounding box center [636, 212] width 155 height 30
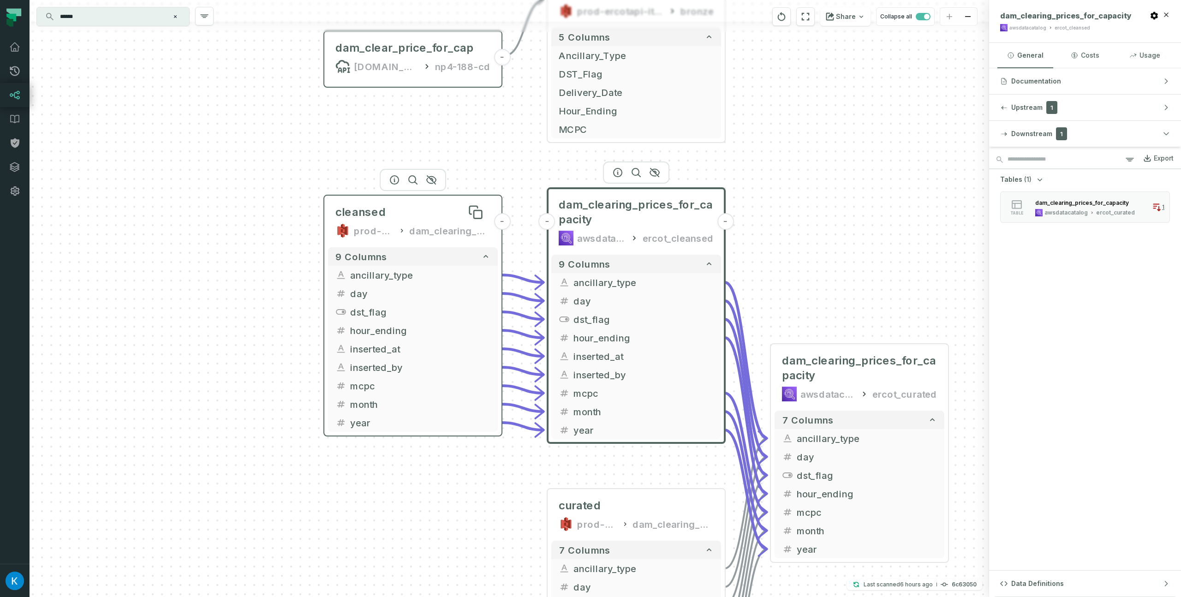
click at [411, 216] on div "cleansed" at bounding box center [412, 212] width 155 height 15
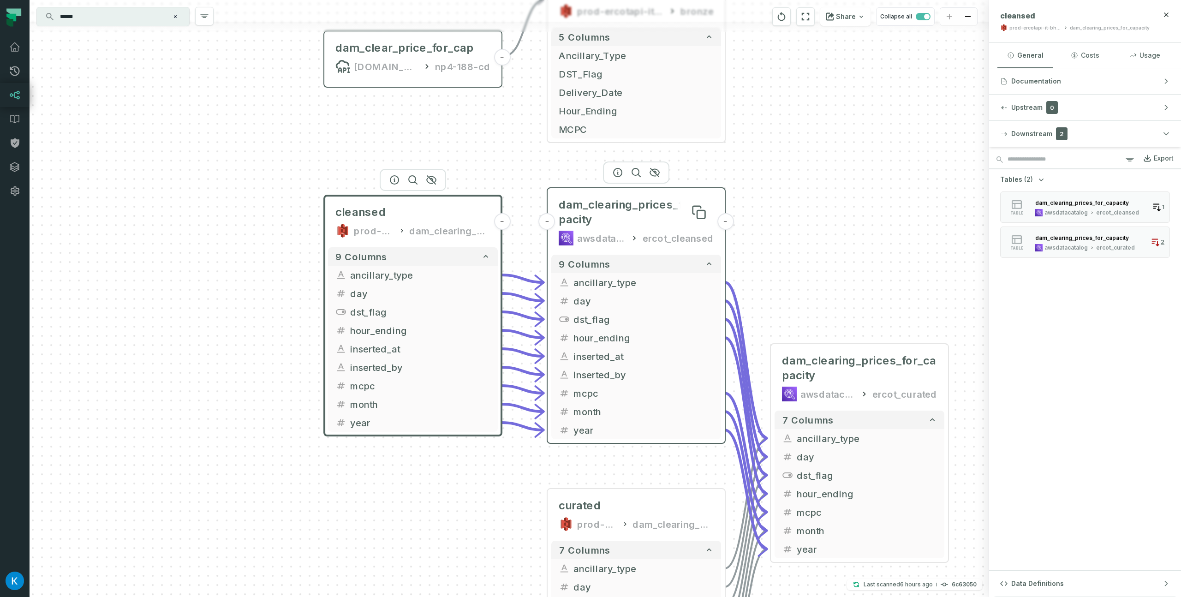
click at [612, 202] on span "dam_clearing_prices_for_capacity" at bounding box center [636, 212] width 155 height 30
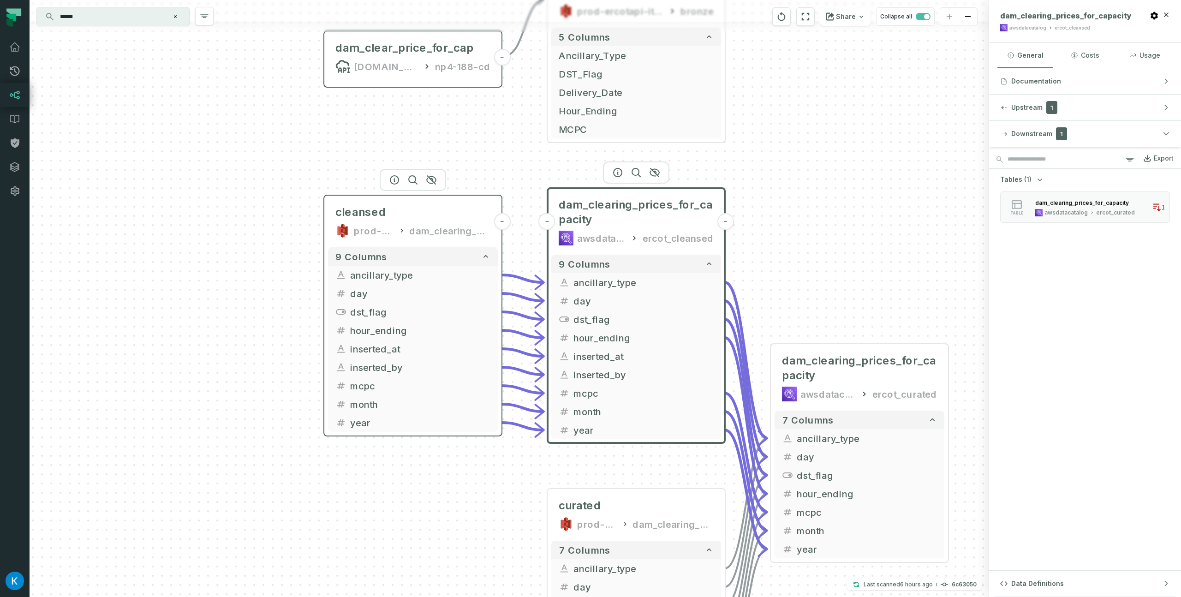
click at [396, 220] on div "cleansed prod-ercotapi-it-bhl-public-cleansed/ercot dam_clearing_prices_for_cap…" at bounding box center [413, 221] width 170 height 44
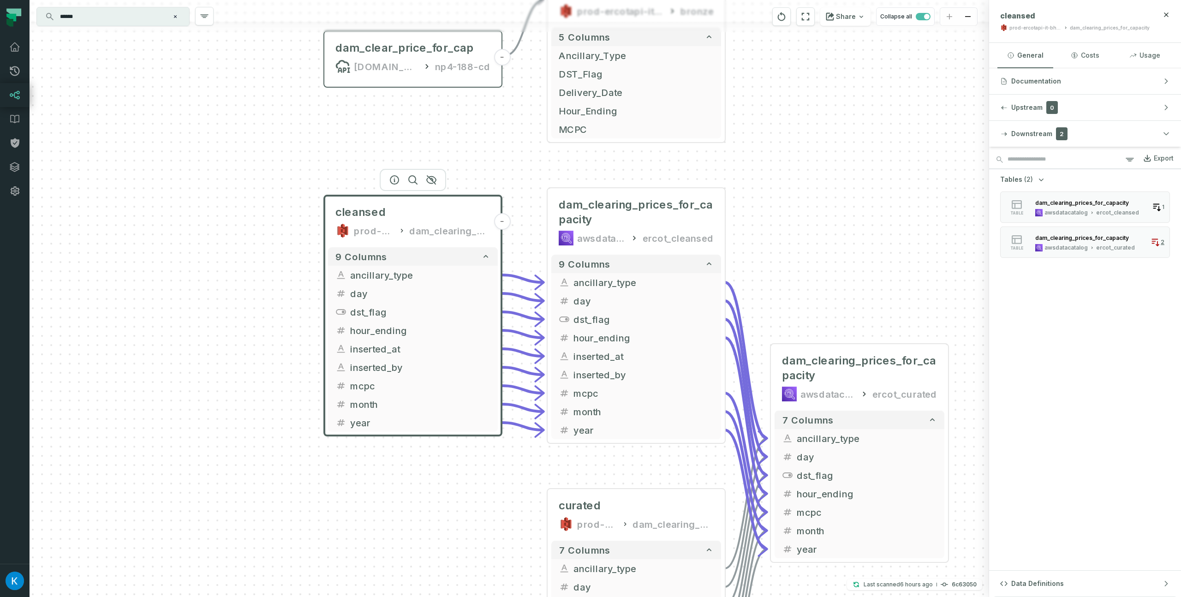
click at [1104, 28] on div "dam_clearing_prices_for_capacity" at bounding box center [1110, 27] width 80 height 7
click at [1110, 27] on div "dam_clearing_prices_for_capacity" at bounding box center [1110, 27] width 80 height 7
copy div "dam_clearing_prices_for_capacity"
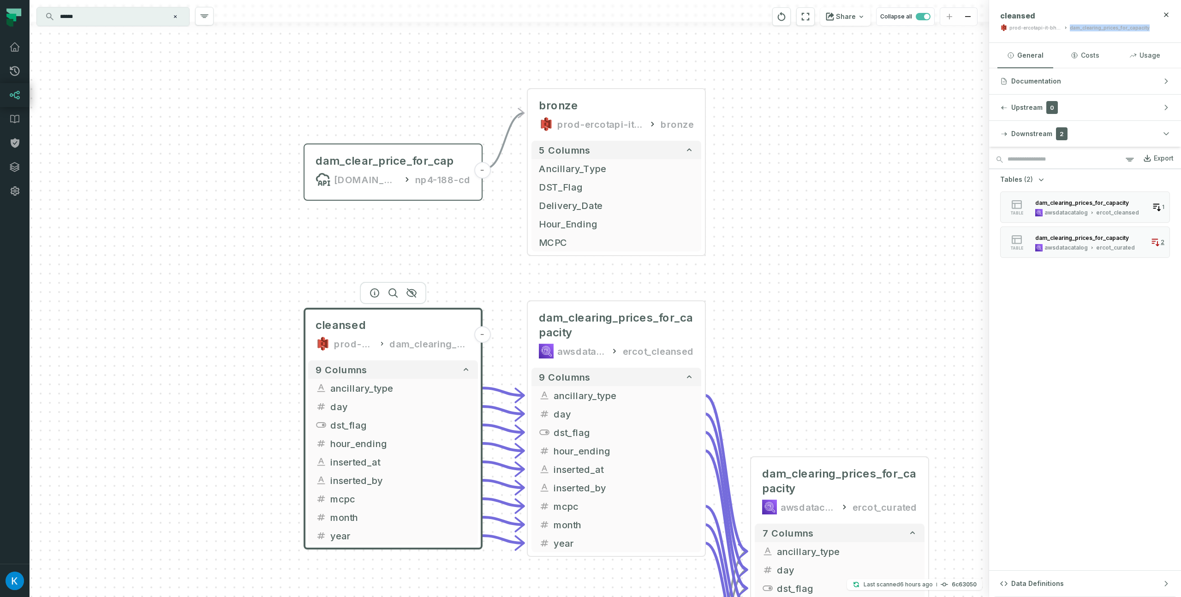
drag, startPoint x: 840, startPoint y: 174, endPoint x: 815, endPoint y: 283, distance: 111.8
click at [819, 286] on div "combine-wind-solar.json [DOMAIN_NAME][URL] dashboards - supply-demand.json [DOM…" at bounding box center [509, 298] width 959 height 597
click at [412, 330] on div "cleansed" at bounding box center [392, 325] width 155 height 15
click at [815, 308] on div "combine-wind-solar.json [DOMAIN_NAME][URL] dashboards - supply-demand.json [DOM…" at bounding box center [509, 298] width 959 height 597
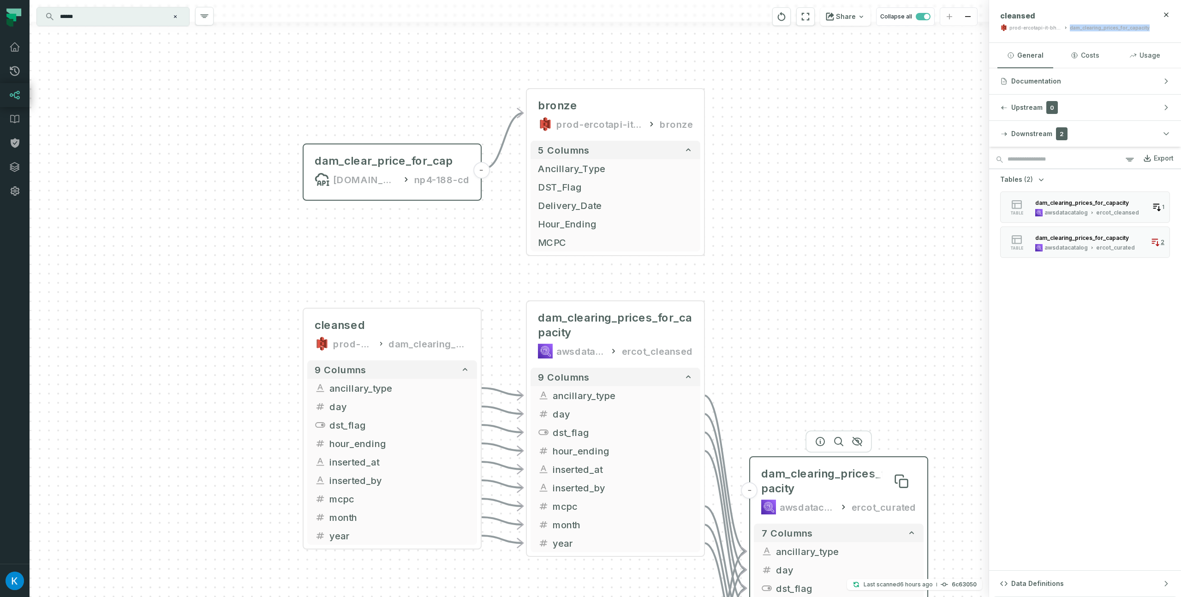
click at [843, 488] on span "dam_clearing_prices_for_capacity" at bounding box center [838, 481] width 155 height 30
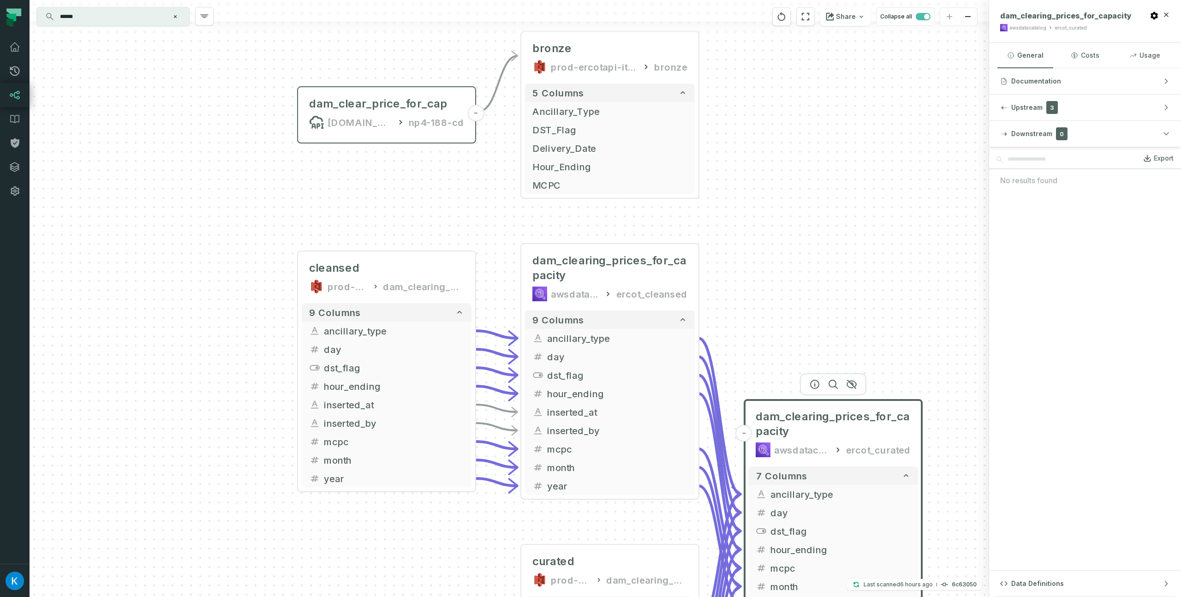
drag, startPoint x: 891, startPoint y: 367, endPoint x: 878, endPoint y: 262, distance: 105.5
click at [878, 262] on div "combine-wind-solar.json [DOMAIN_NAME][URL] dashboards - supply-demand.json [DOM…" at bounding box center [509, 298] width 959 height 597
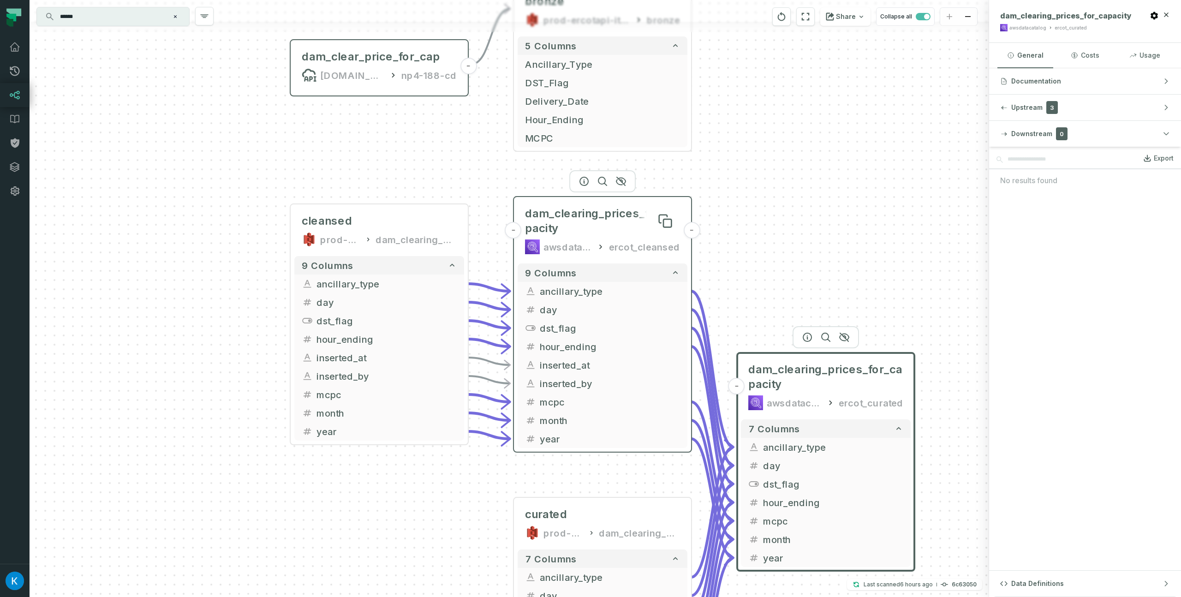
click at [600, 214] on span "dam_clearing_prices_for_capacity" at bounding box center [602, 221] width 155 height 30
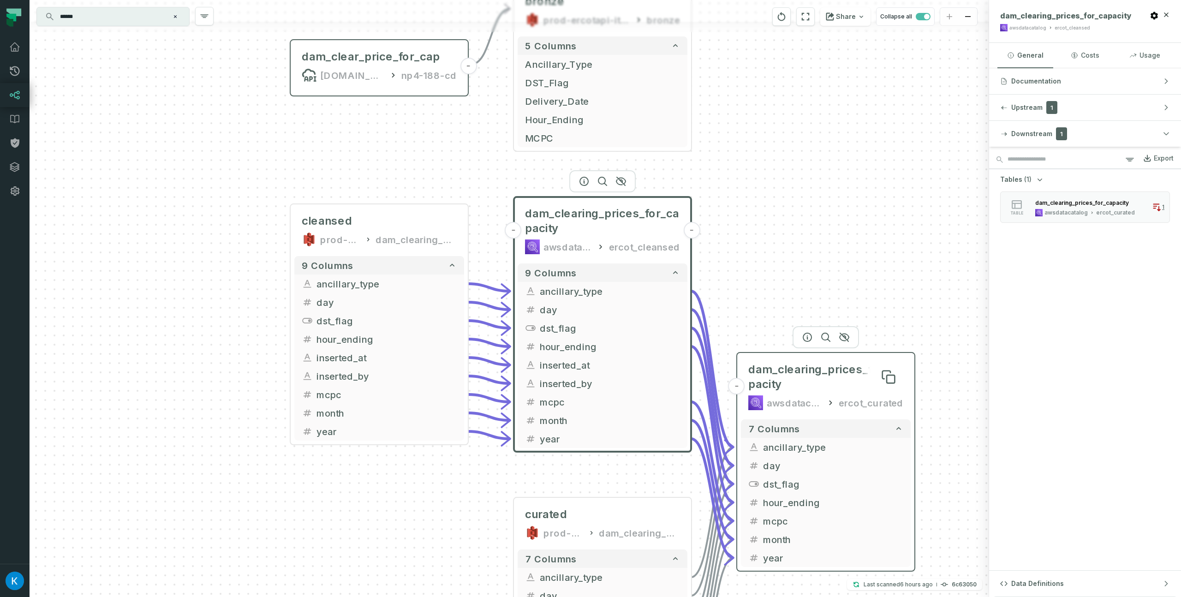
click at [802, 371] on span "dam_clearing_prices_for_capacity" at bounding box center [825, 377] width 155 height 30
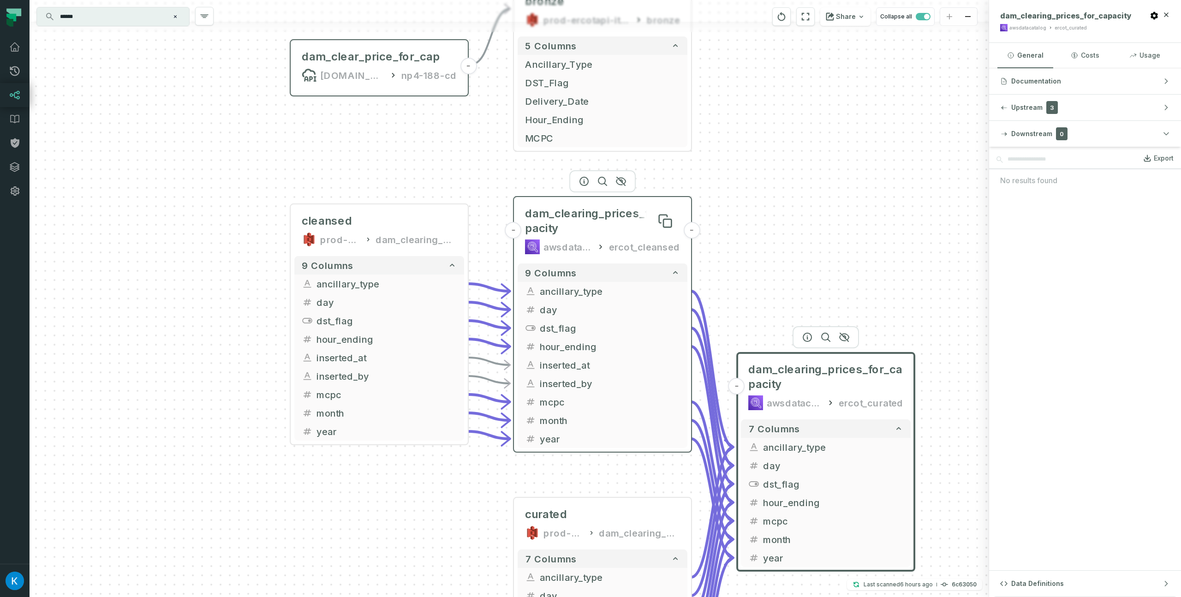
click at [620, 224] on span "dam_clearing_prices_for_capacity" at bounding box center [602, 221] width 155 height 30
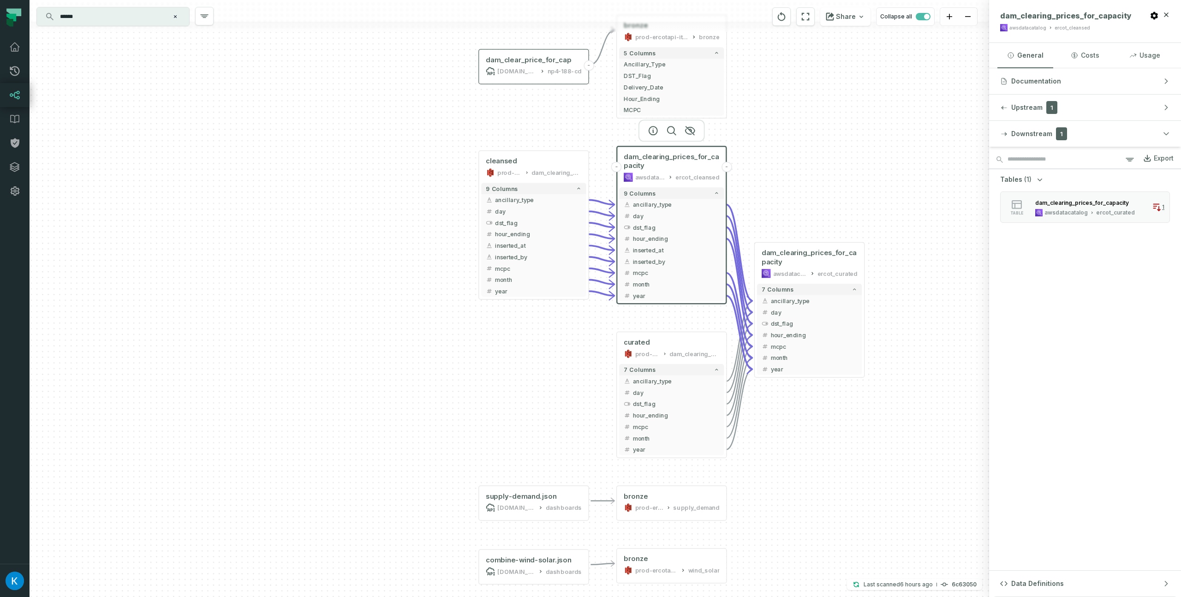
drag, startPoint x: 871, startPoint y: 220, endPoint x: 805, endPoint y: 158, distance: 90.1
click at [841, 137] on div "combine-wind-solar.json [DOMAIN_NAME][URL] dashboards - supply-demand.json [DOM…" at bounding box center [509, 298] width 959 height 597
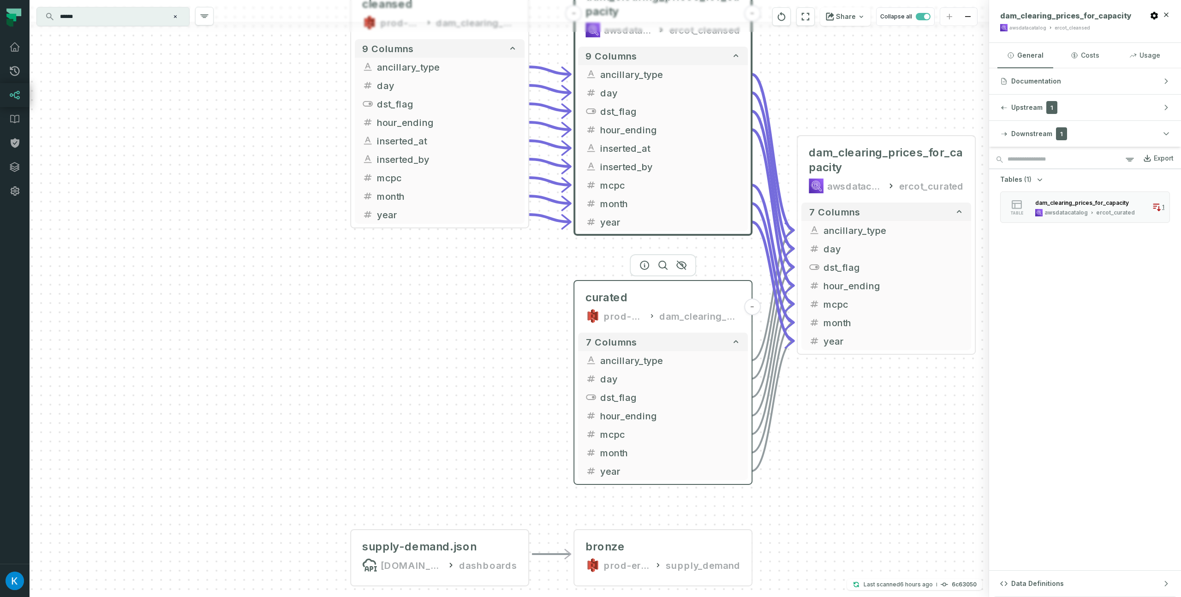
click at [617, 305] on div "curated prod-ercotapi-it-bhl-public-curated/ercot dam_clearing_prices_for_capac…" at bounding box center [663, 307] width 170 height 44
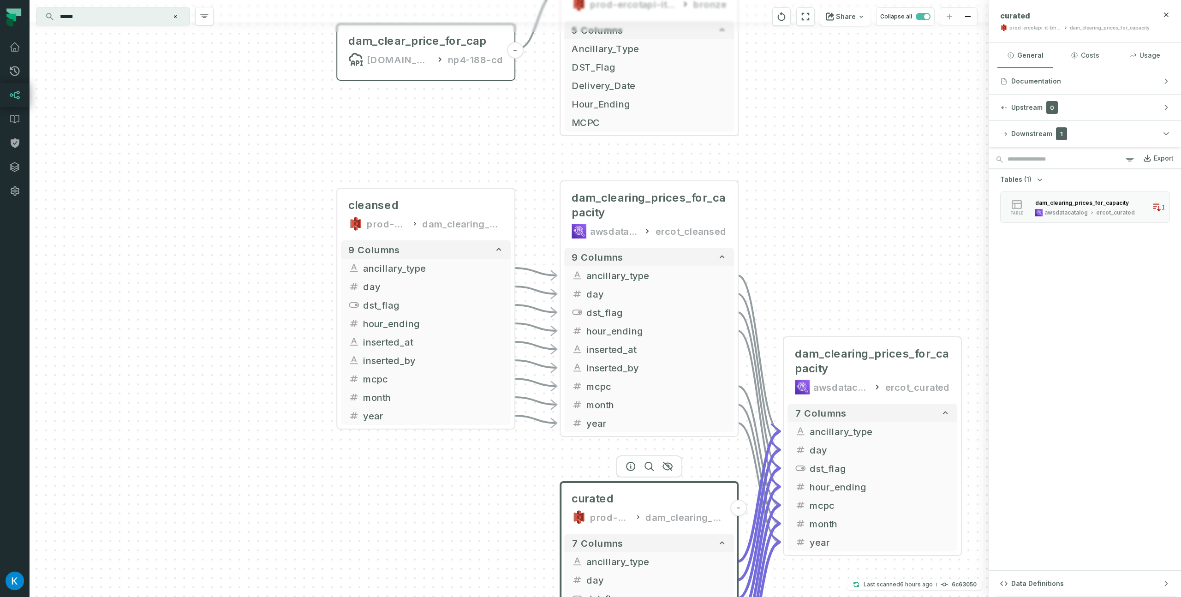
drag, startPoint x: 858, startPoint y: 123, endPoint x: 838, endPoint y: 291, distance: 169.6
click at [0, 0] on div at bounding box center [0, 0] width 0 height 0
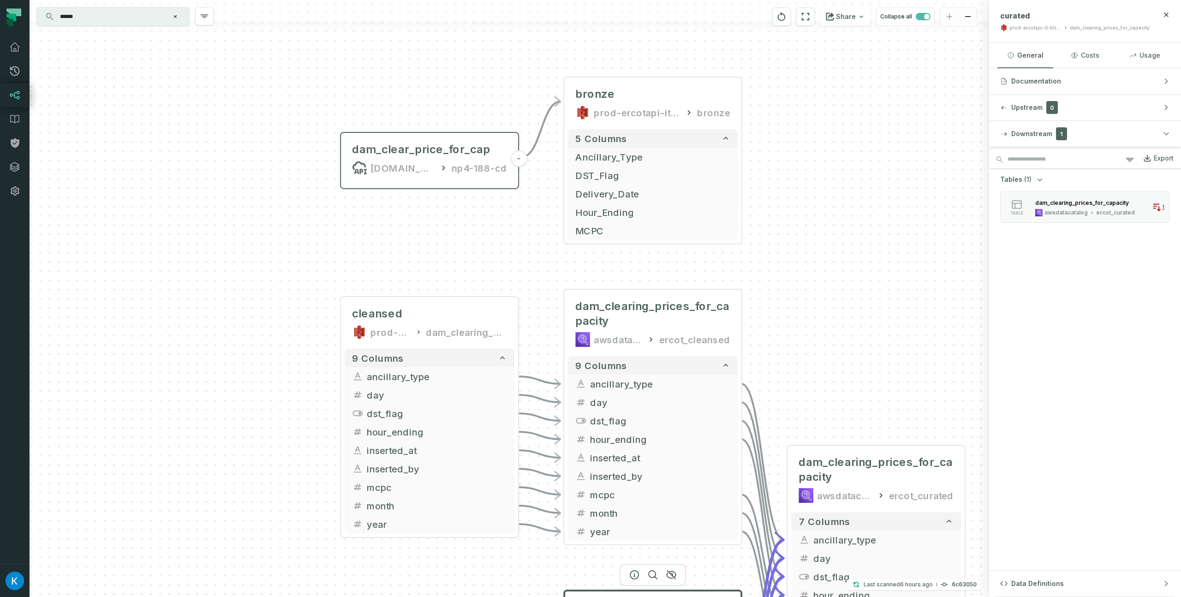
drag, startPoint x: 839, startPoint y: 213, endPoint x: 839, endPoint y: 303, distance: 89.5
click at [841, 303] on div "combine-wind-solar.json [DOMAIN_NAME][URL] dashboards - supply-demand.json [DOM…" at bounding box center [509, 298] width 959 height 597
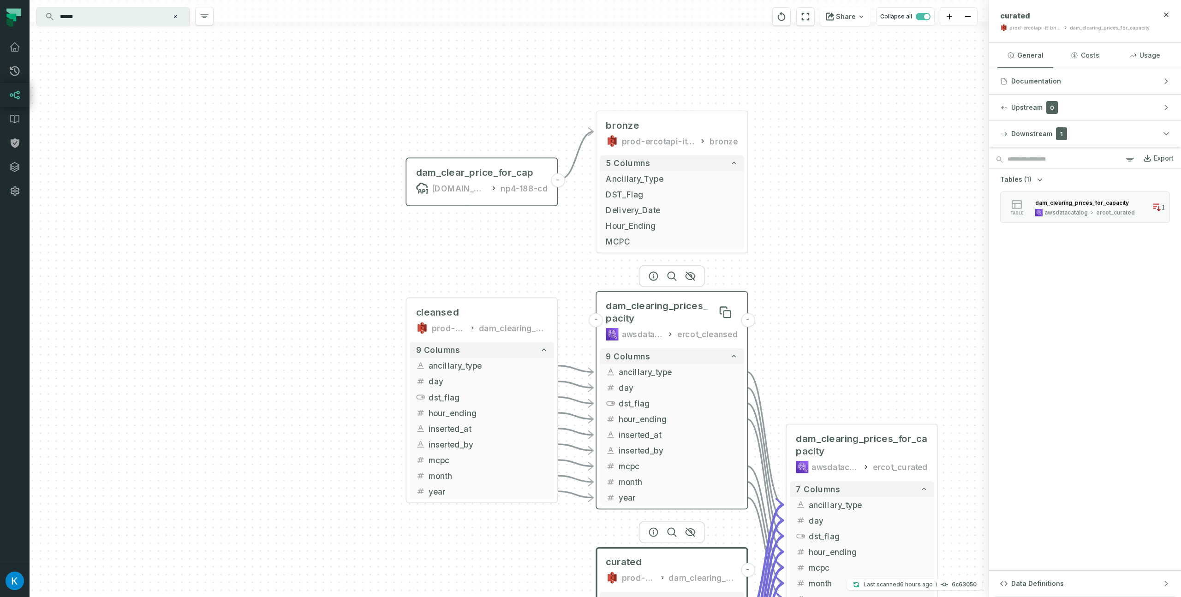
click at [633, 312] on span "dam_clearing_prices_for_capacity" at bounding box center [672, 312] width 132 height 25
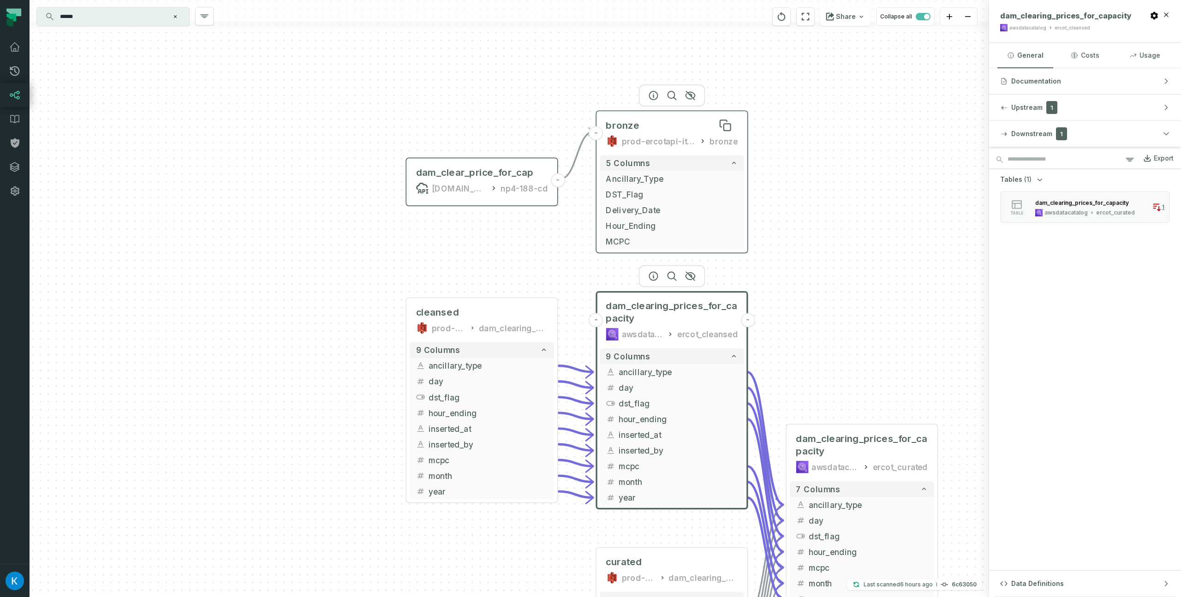
click at [661, 128] on div "bronze" at bounding box center [672, 125] width 132 height 12
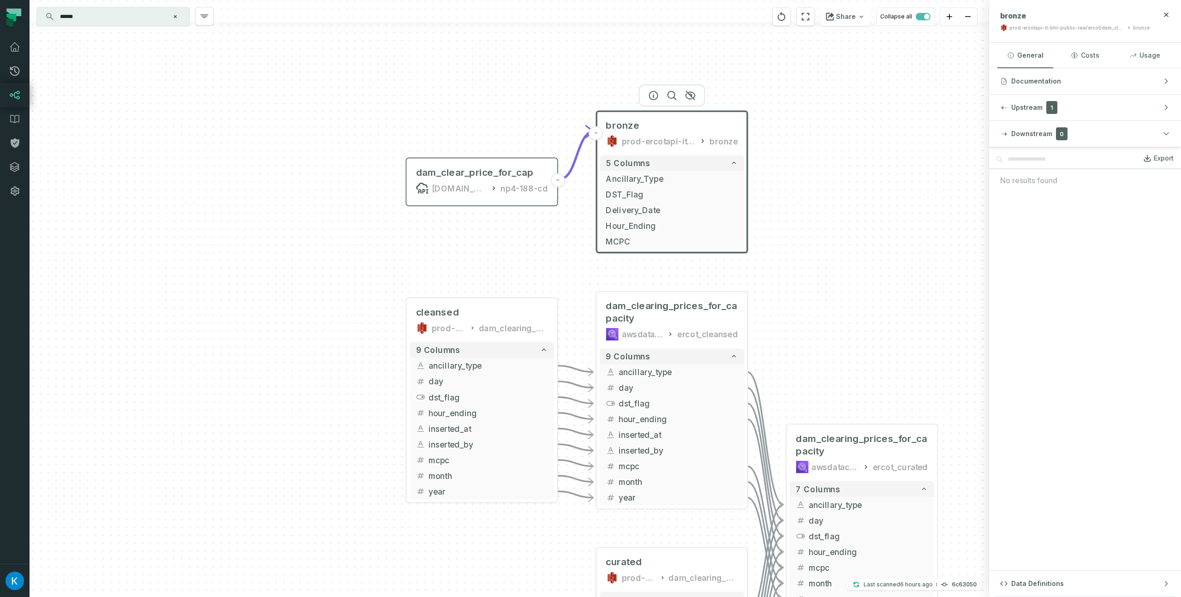
click at [1107, 26] on div "prod-ercotapi-it-bhl-public-raw/ercot/dam_clearing_prices_for_capacity" at bounding box center [1066, 27] width 115 height 7
click at [988, 19] on div at bounding box center [509, 11] width 959 height 22
click at [1037, 27] on div "prod-ercotapi-it-bhl-public-raw/ercot/dam_clearing_prices_for_capacity" at bounding box center [1066, 27] width 115 height 7
click at [1075, 26] on div "prod-ercotapi-it-bhl-public-raw/ercot/dam_clearing_prices_for_capacity" at bounding box center [1066, 27] width 115 height 7
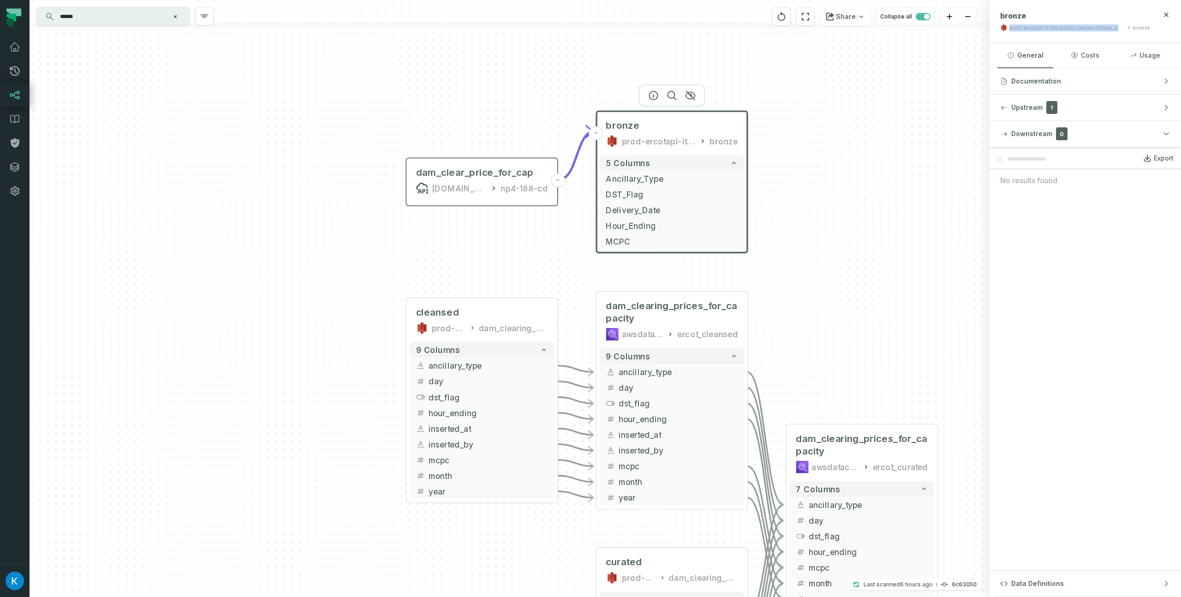
click at [1105, 27] on div "prod-ercotapi-it-bhl-public-raw/ercot/dam_clearing_prices_for_capacity" at bounding box center [1066, 27] width 115 height 7
click at [1105, 28] on div "prod-ercotapi-it-bhl-public-raw/ercot/dam_clearing_prices_for_capacity" at bounding box center [1066, 27] width 115 height 7
drag, startPoint x: 1111, startPoint y: 27, endPoint x: 1116, endPoint y: 29, distance: 5.3
click at [1111, 28] on div "prod-ercotapi-it-bhl-public-raw/ercot/dam_clearing_prices_for_capacity" at bounding box center [1066, 27] width 115 height 7
click at [1123, 29] on div "prod-ercotapi-it-bhl-public-raw/ercot/dam_clearing_prices_for_capacity" at bounding box center [1066, 27] width 115 height 7
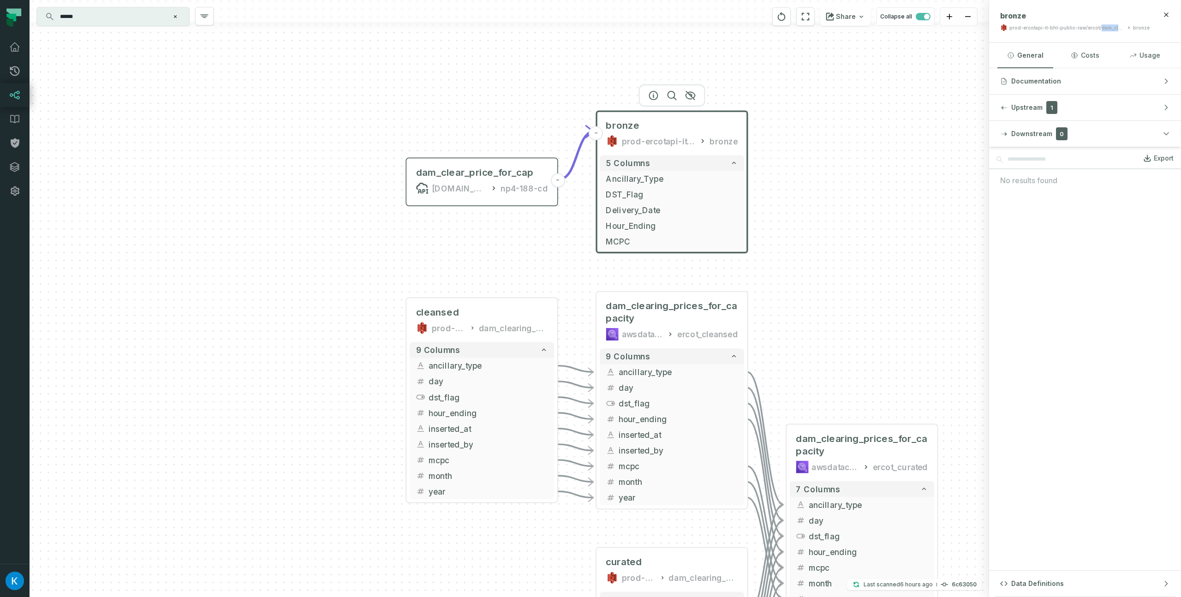
click at [1122, 29] on div "prod-ercotapi-it-bhl-public-raw/ercot/dam_clearing_prices_for_capacity" at bounding box center [1066, 27] width 115 height 7
click at [1124, 29] on div "prod-ercotapi-it-bhl-public-raw/ercot/dam_clearing_prices_for_capacity" at bounding box center [1066, 27] width 115 height 7
click at [1079, 75] on button "Documentation" at bounding box center [1085, 81] width 192 height 26
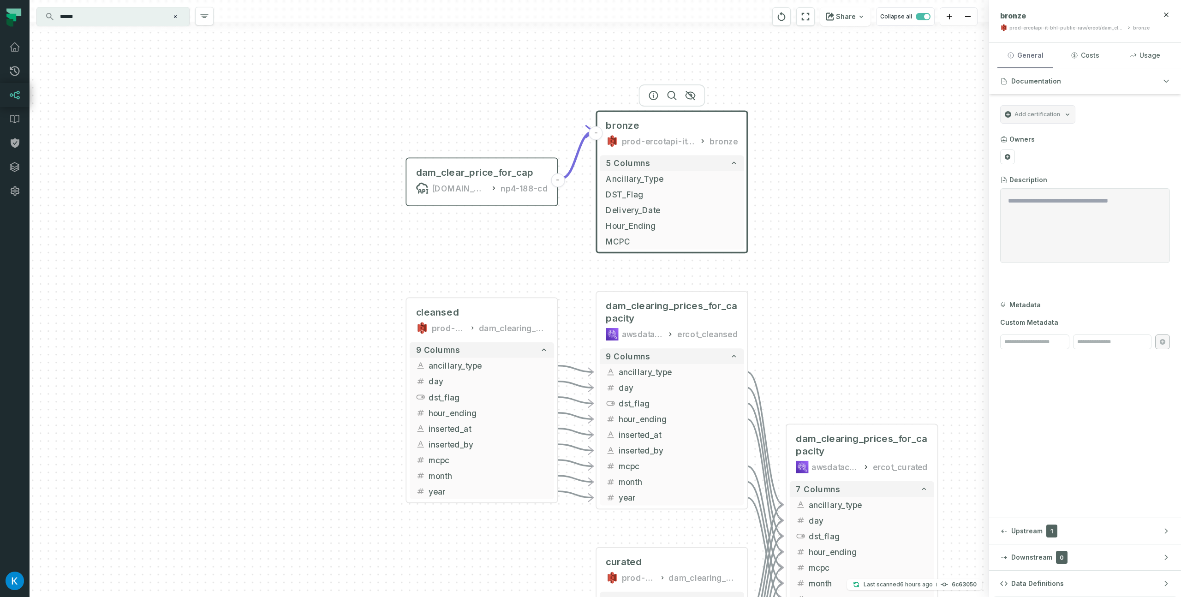
click at [1032, 54] on button "General" at bounding box center [1025, 55] width 56 height 25
click at [1154, 56] on button "Usage" at bounding box center [1145, 55] width 56 height 25
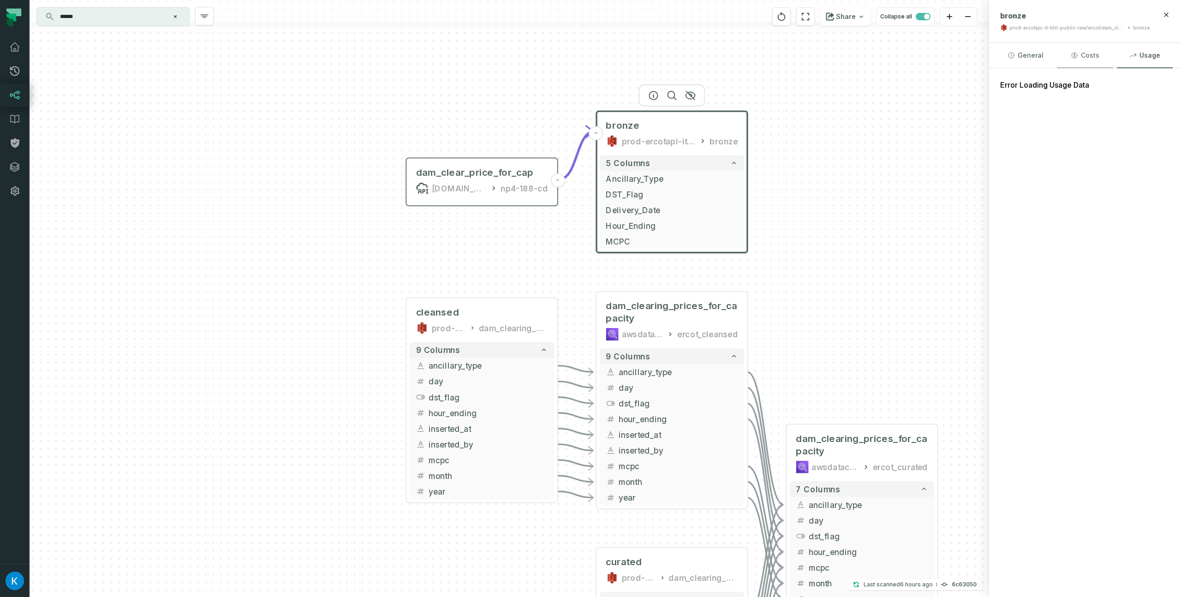
click at [1099, 55] on button "Costs" at bounding box center [1085, 55] width 56 height 25
click at [1024, 49] on button "General" at bounding box center [1025, 55] width 56 height 25
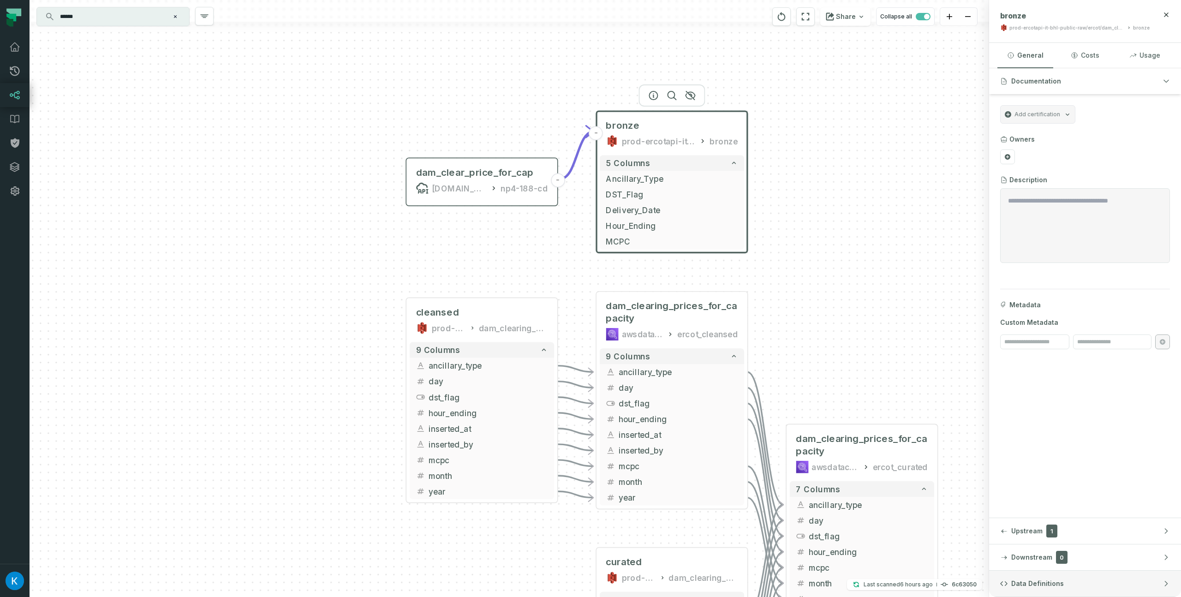
click at [1039, 582] on span "Data Definitions" at bounding box center [1037, 583] width 53 height 9
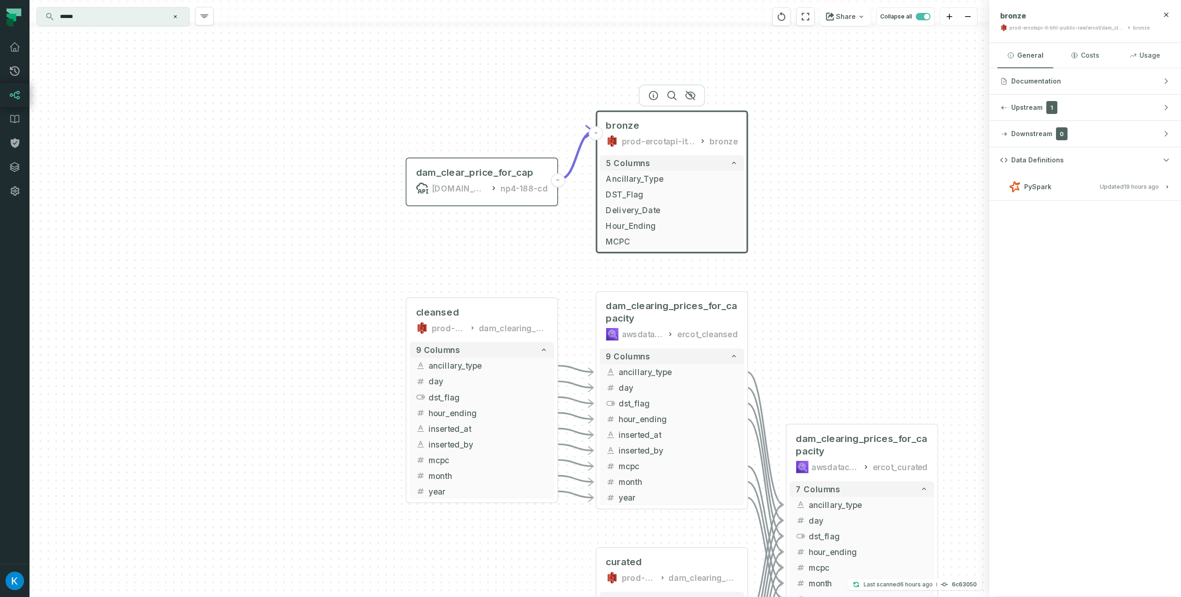
click at [1047, 190] on span "PySpark" at bounding box center [1037, 186] width 27 height 9
click at [1098, 211] on span "ercot_dam_clearing_prices_for_capacity_api_ingestion.py" at bounding box center [1097, 215] width 190 height 9
click at [1064, 241] on link "libertyenergy/data_engineering/dataplatform" at bounding box center [1084, 235] width 133 height 15
click at [1074, 249] on div "ercot_dam_clearing_prices_for_capacity_api_ingestion.py libertyenergy/data_engi…" at bounding box center [1084, 232] width 181 height 45
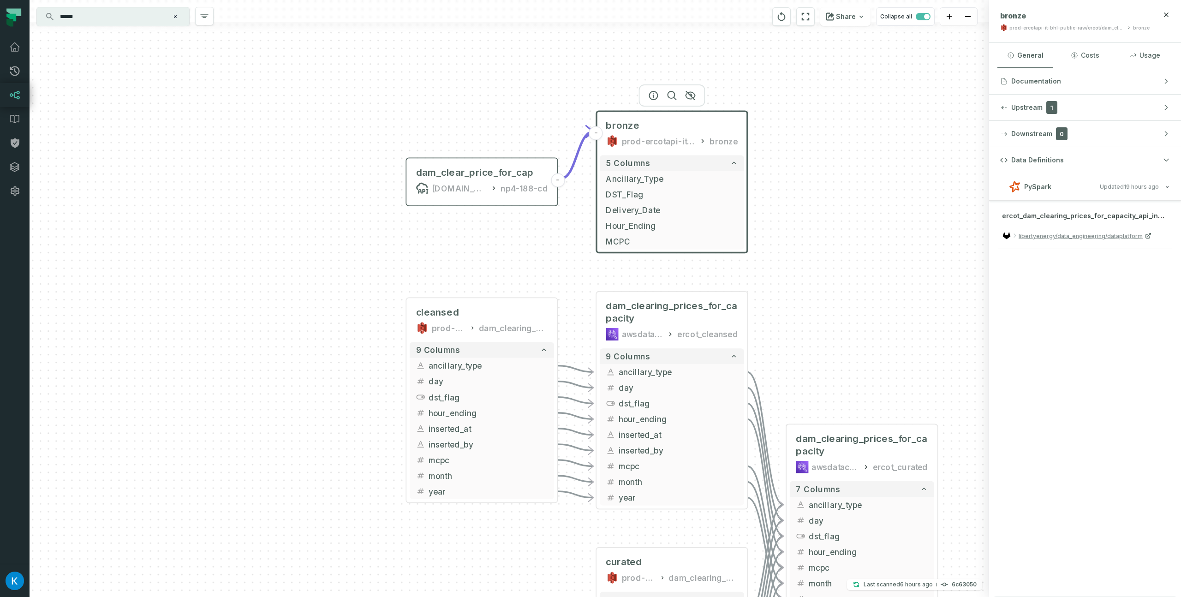
click at [1074, 214] on span "ercot_dam_clearing_prices_for_capacity_api_ingestion.py" at bounding box center [1097, 215] width 190 height 9
click at [1160, 214] on span "ercot_dam_clearing_prices_for_capacity_api_ingestion.py" at bounding box center [1097, 215] width 190 height 9
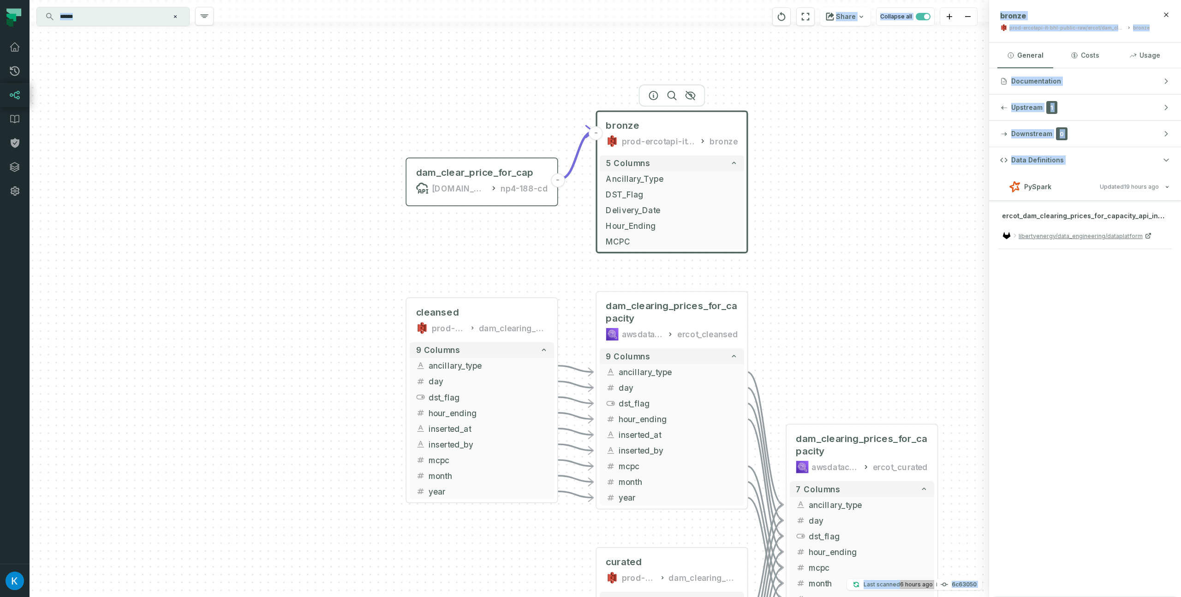
drag, startPoint x: 989, startPoint y: 184, endPoint x: 978, endPoint y: 180, distance: 11.5
click at [978, 180] on div "combine-wind-solar.json [DOMAIN_NAME][URL] dashboards - supply-demand.json [DOM…" at bounding box center [605, 298] width 1151 height 597
click at [978, 180] on div "combine-wind-solar.json [DOMAIN_NAME][URL] dashboards - supply-demand.json [DOM…" at bounding box center [509, 298] width 959 height 597
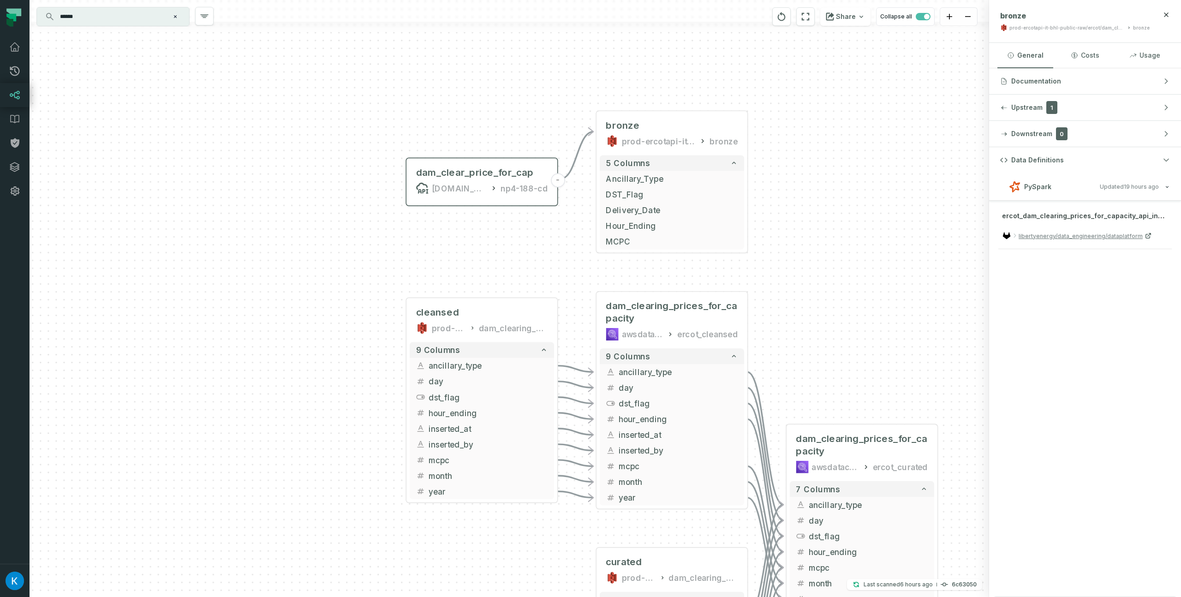
drag, startPoint x: 999, startPoint y: 244, endPoint x: 1002, endPoint y: 251, distance: 7.9
click at [999, 244] on div "ercot_dam_clearing_prices_for_capacity_api_ingestion.py libertyenergy/data_engi…" at bounding box center [1084, 229] width 173 height 39
click at [1023, 280] on div "Data Definitions PySpark Updated [DATE] 10:59:37 PM ercot_dam_clearing_prices_f…" at bounding box center [1085, 372] width 192 height 450
click at [1041, 29] on div "prod-ercotapi-it-bhl-public-raw/ercot/dam_clearing_prices_for_capacity" at bounding box center [1066, 27] width 115 height 7
drag, startPoint x: 1114, startPoint y: 26, endPoint x: 1024, endPoint y: 36, distance: 90.4
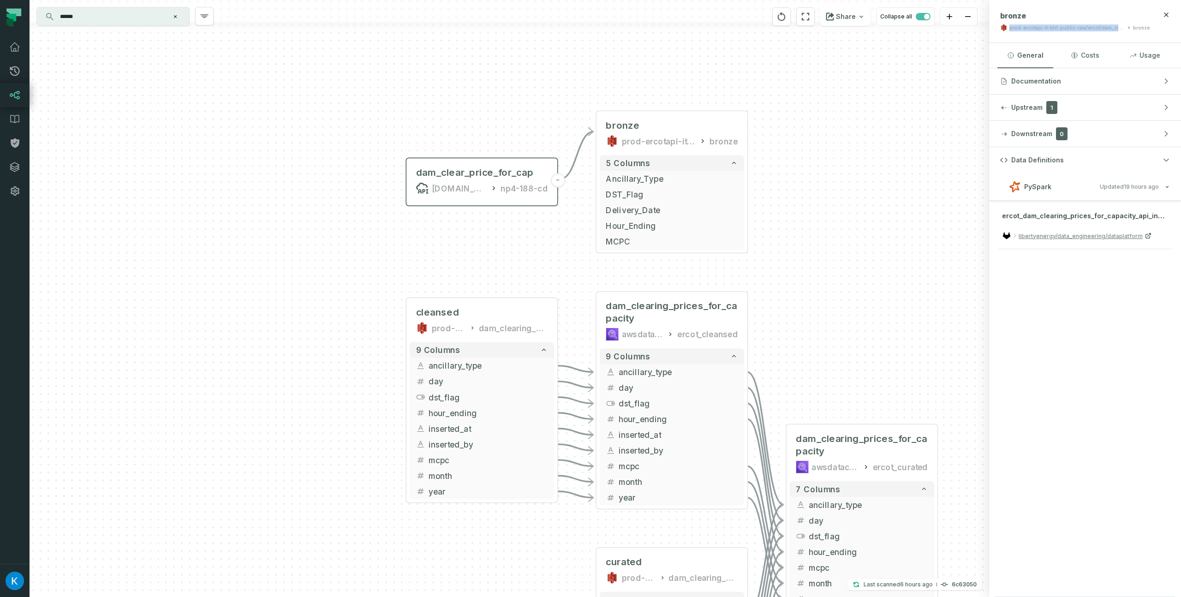
click at [1010, 26] on div "prod-ercotapi-it-bhl-public-raw/ercot/dam_clearing_prices_for_capacity" at bounding box center [1066, 27] width 115 height 7
copy div "prod-ercotapi-it-bhl-public-raw/ercot/dam_cleari"
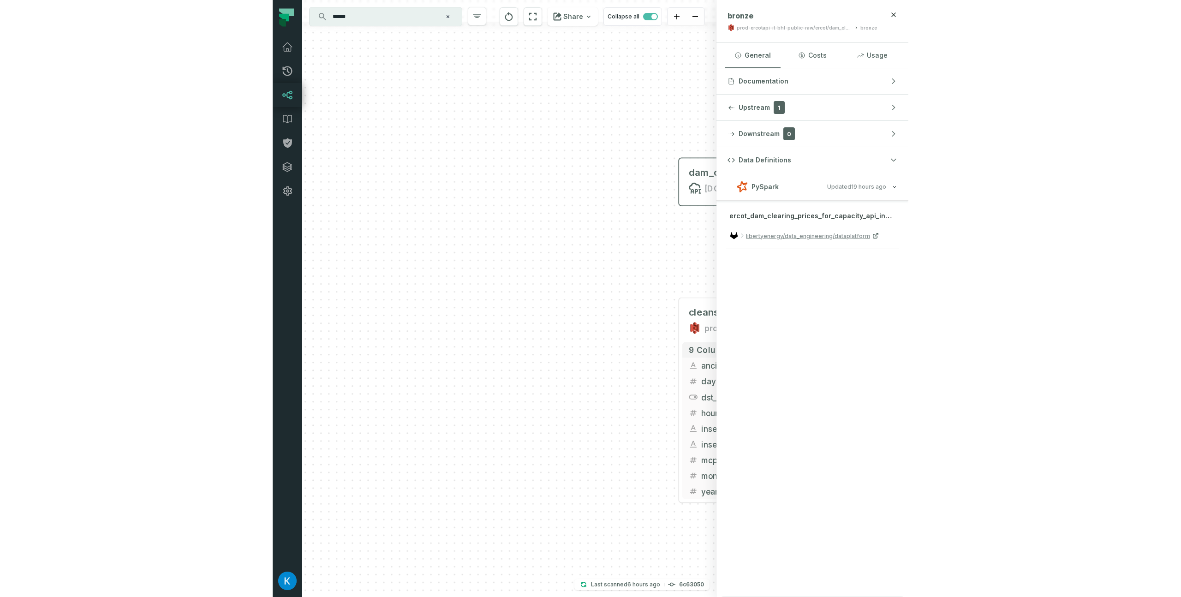
scroll to position [0, 423]
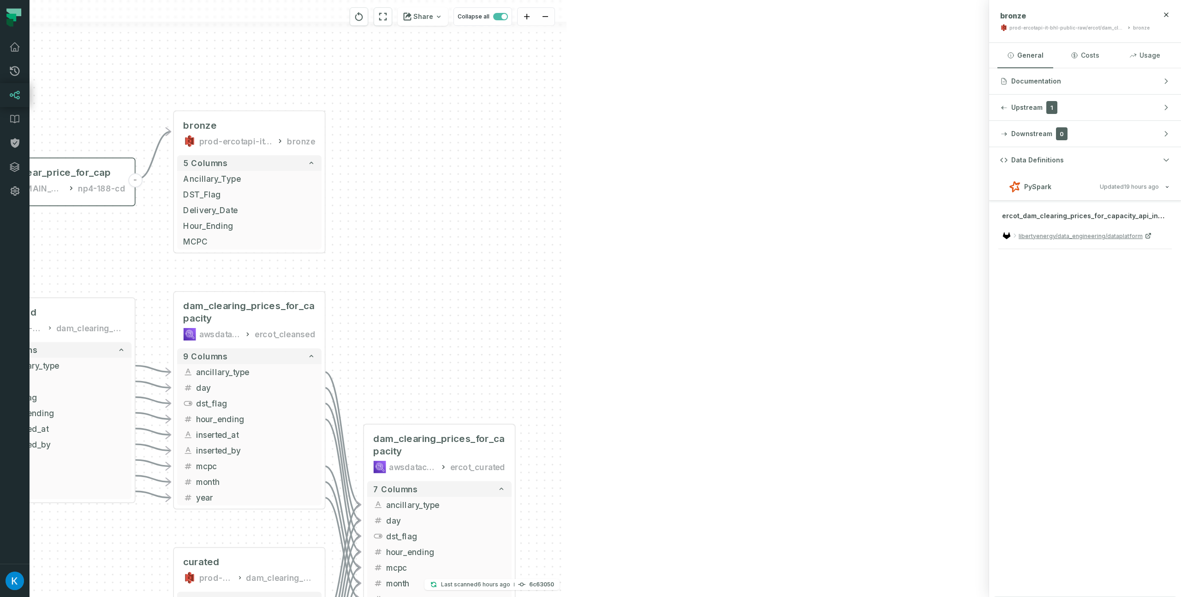
click at [762, 182] on div "combine-wind-solar.json [DOMAIN_NAME][URL] dashboards - supply-demand.json [DOM…" at bounding box center [509, 298] width 959 height 597
drag, startPoint x: 716, startPoint y: 356, endPoint x: 875, endPoint y: 286, distance: 173.9
click at [887, 283] on div "combine-wind-solar.json [DOMAIN_NAME][URL] dashboards - supply-demand.json [DOM…" at bounding box center [509, 298] width 959 height 597
drag, startPoint x: 697, startPoint y: 280, endPoint x: 732, endPoint y: 267, distance: 37.2
click at [733, 267] on div "combine-wind-solar.json [DOMAIN_NAME][URL] dashboards - supply-demand.json [DOM…" at bounding box center [509, 298] width 959 height 597
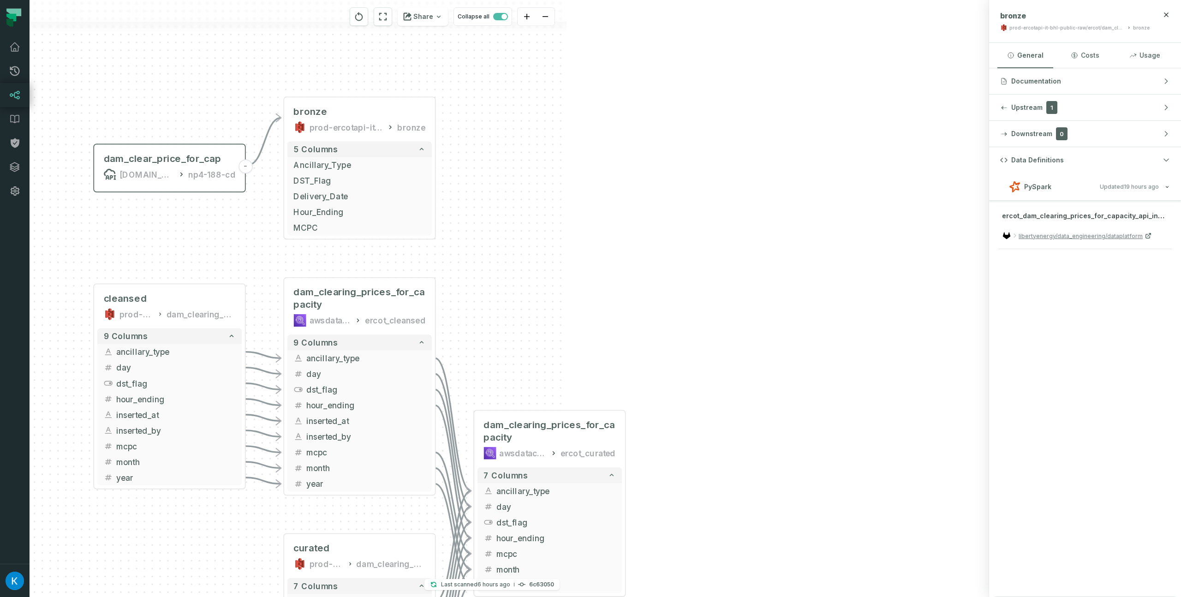
drag, startPoint x: 524, startPoint y: 258, endPoint x: 634, endPoint y: 244, distance: 111.1
click at [634, 244] on div "combine-wind-solar.json [DOMAIN_NAME][URL] dashboards - supply-demand.json [DOM…" at bounding box center [509, 298] width 959 height 597
click at [1165, 12] on icon "button" at bounding box center [1165, 14] width 7 height 7
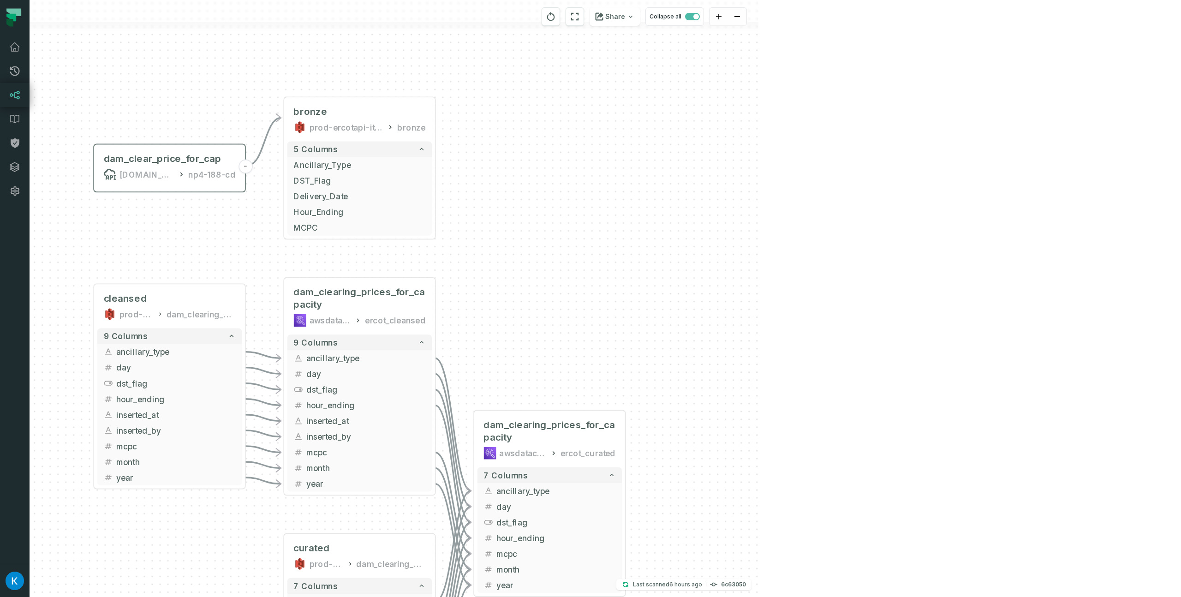
click at [756, 227] on div "combine-wind-solar.json [DOMAIN_NAME][URL] dashboards - supply-demand.json [DOM…" at bounding box center [182, 298] width 1151 height 597
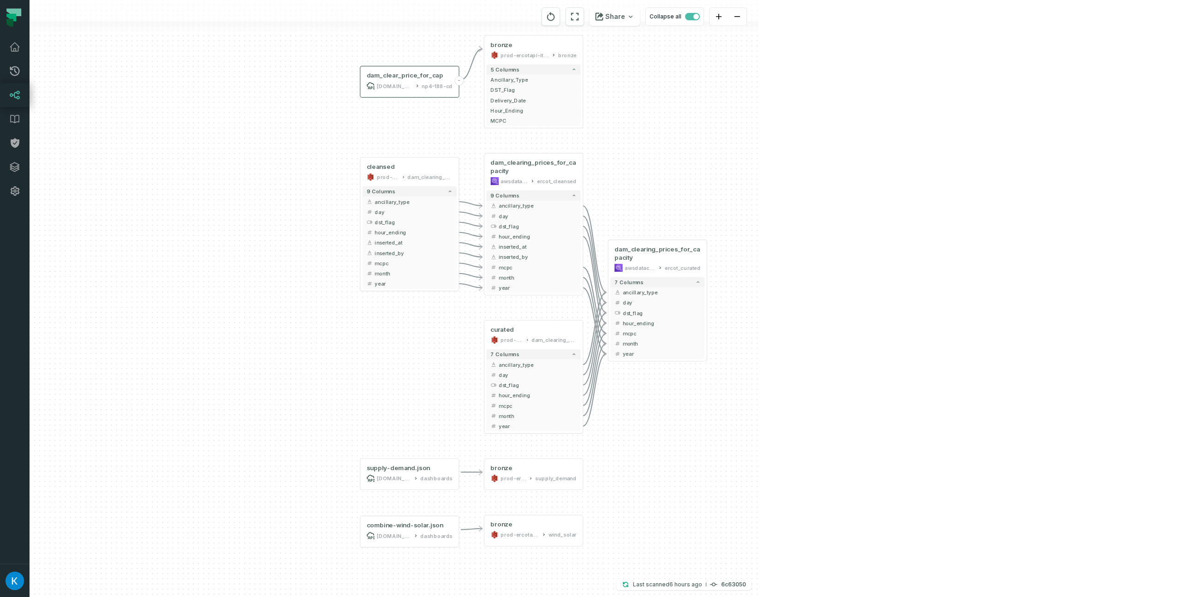
drag, startPoint x: 659, startPoint y: 289, endPoint x: 715, endPoint y: 178, distance: 124.2
click at [714, 178] on div "combine-wind-solar.json [DOMAIN_NAME][URL] dashboards - supply-demand.json [DOM…" at bounding box center [182, 298] width 1151 height 597
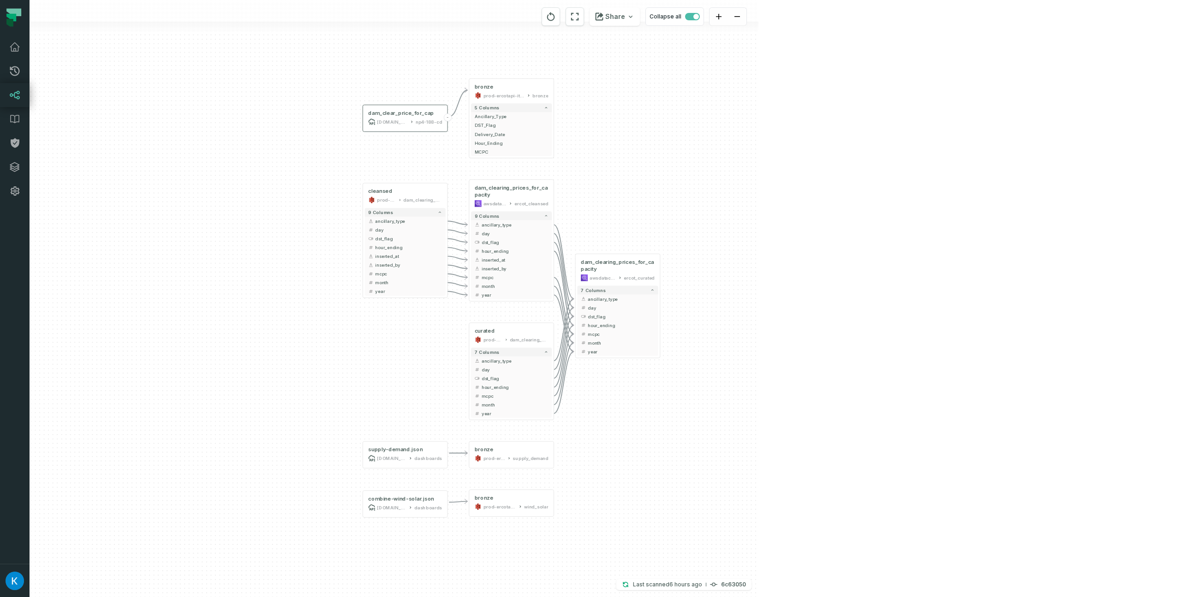
scroll to position [0, 369]
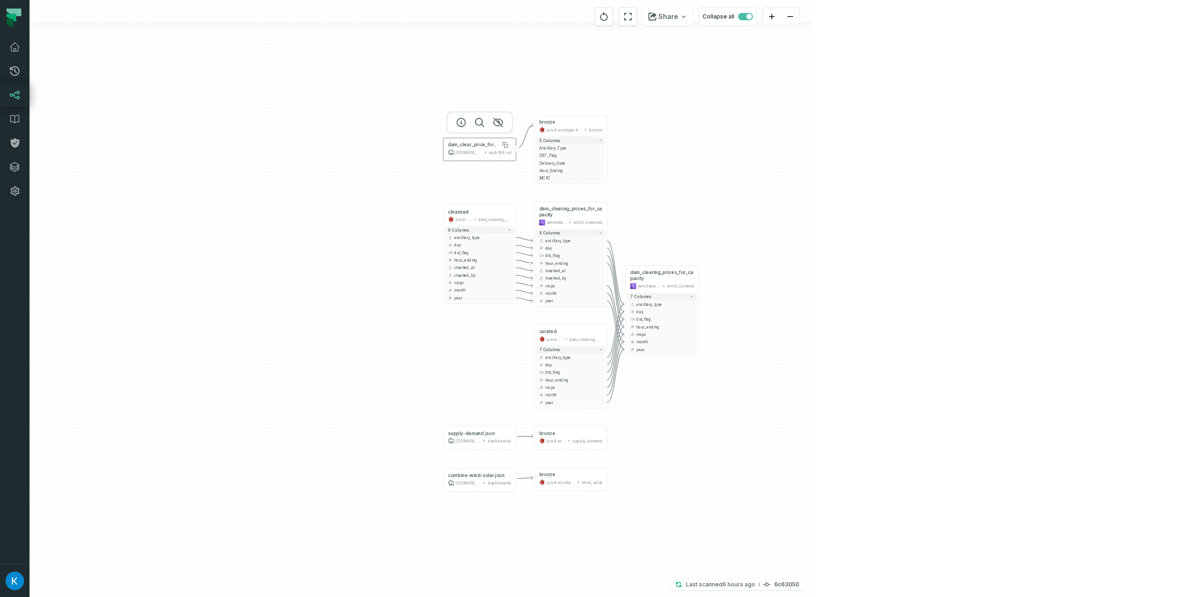
click at [469, 144] on div "dam_clear_price_for_cap" at bounding box center [476, 145] width 56 height 6
click at [568, 216] on span "dam_clearing_prices_for_capacity" at bounding box center [570, 212] width 63 height 12
click at [552, 188] on icon "button" at bounding box center [551, 186] width 8 height 8
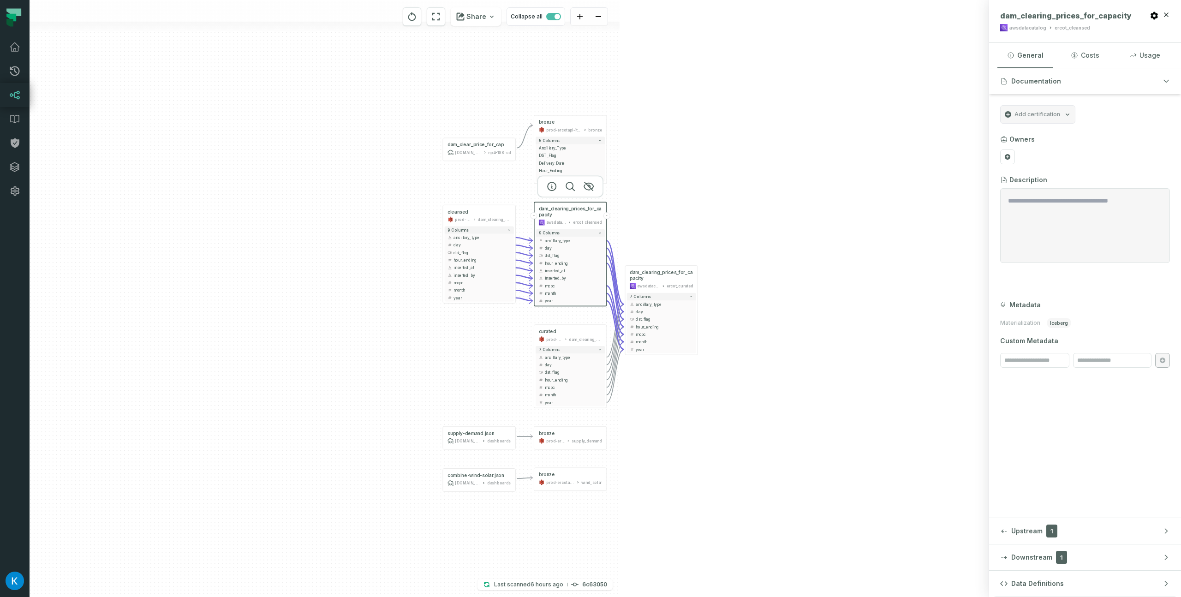
click at [1086, 582] on button "Data Definitions" at bounding box center [1085, 584] width 192 height 26
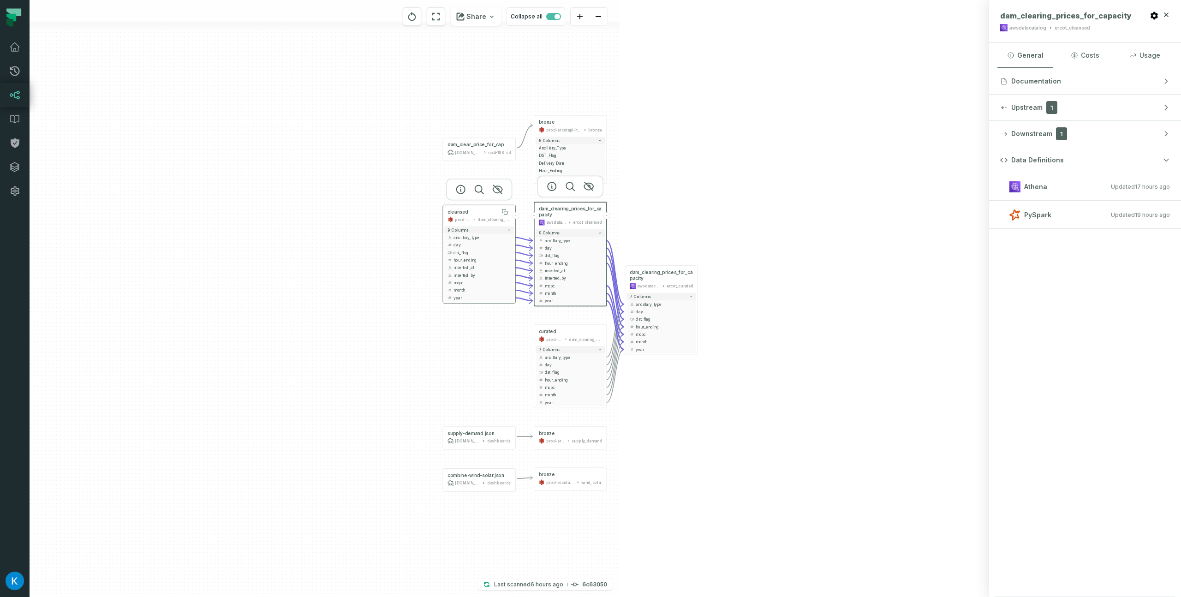
click at [491, 214] on div "cleansed" at bounding box center [478, 212] width 63 height 6
click at [547, 209] on span "dam_clearing_prices_for_capacity" at bounding box center [570, 212] width 63 height 12
click at [666, 275] on span "dam_clearing_prices_for_capacity" at bounding box center [661, 275] width 63 height 12
click at [985, 211] on div "combine-wind-solar.json [DOMAIN_NAME][URL] dashboards - supply-demand.json [DOM…" at bounding box center [605, 298] width 1151 height 597
click at [613, 271] on icon "Edge from b127bf2b5caa40a6bcbf909b17a93086 to 19ca3d582ee357f36d1e41880f53326d" at bounding box center [616, 288] width 18 height 64
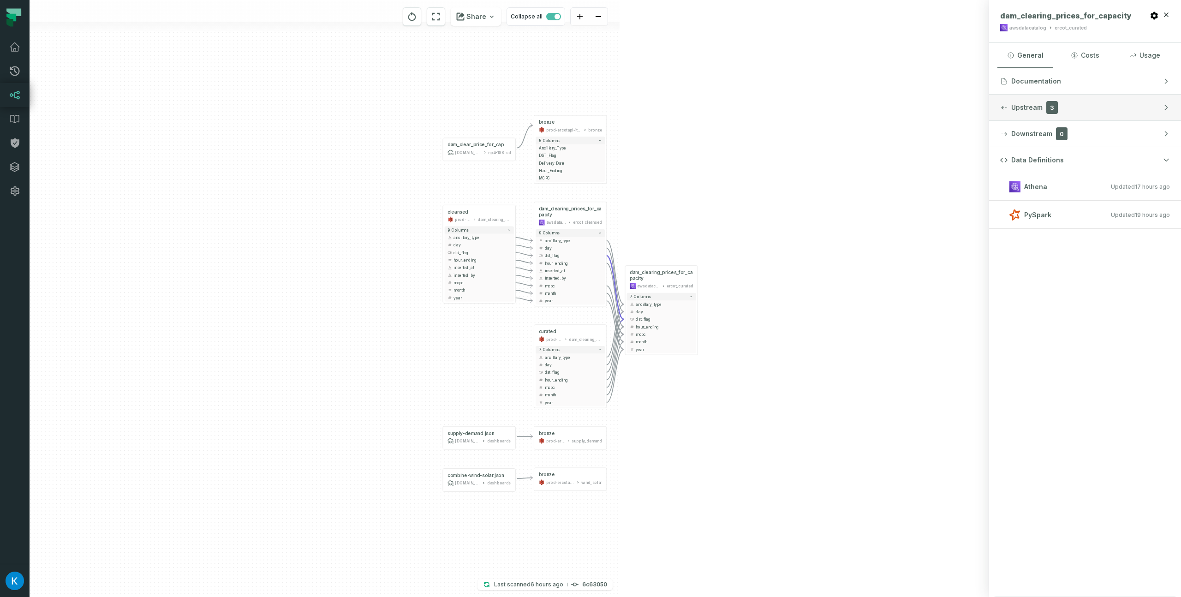
click at [1019, 110] on span "Upstream" at bounding box center [1026, 107] width 31 height 9
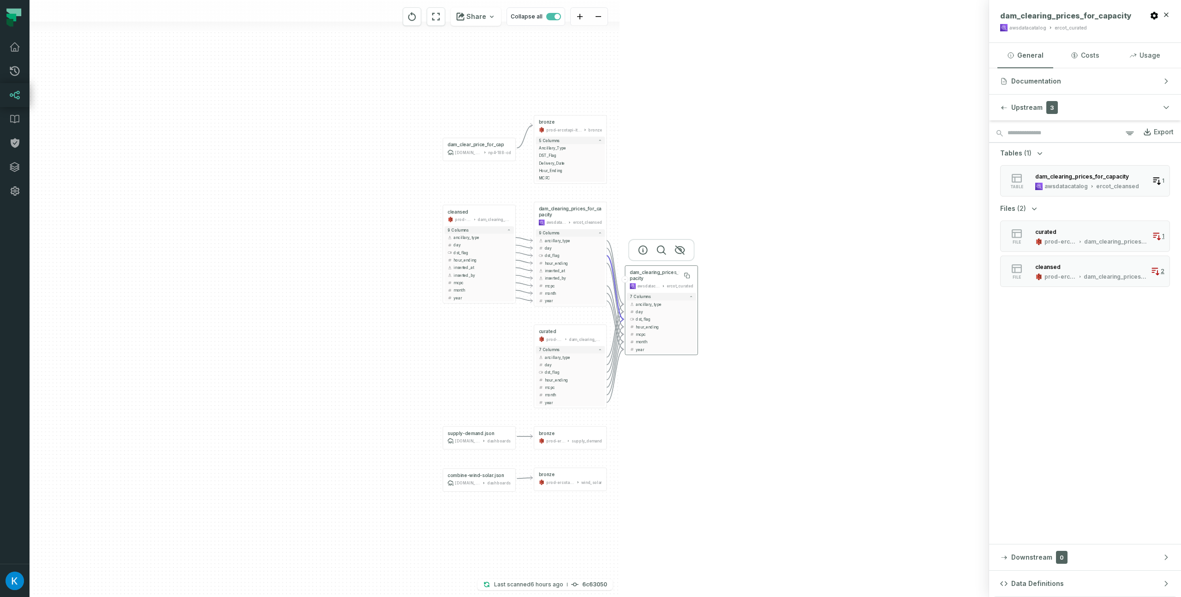
click at [670, 280] on span "dam_clearing_prices_for_capacity" at bounding box center [661, 275] width 63 height 12
click at [577, 215] on span "dam_clearing_prices_for_capacity" at bounding box center [570, 212] width 63 height 12
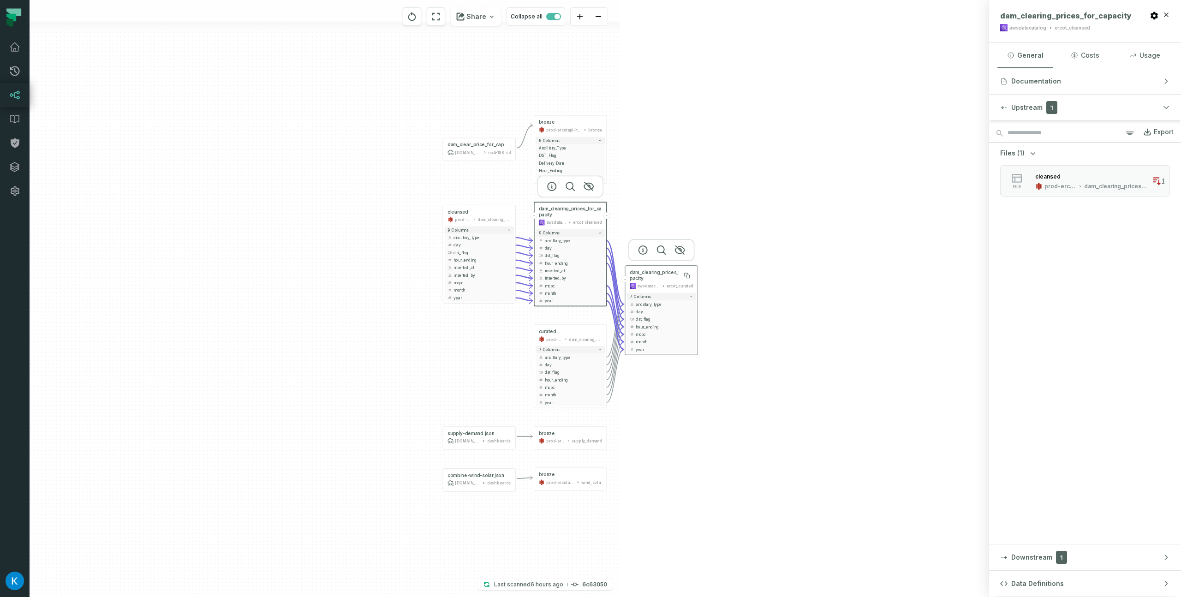
click at [654, 275] on span "dam_clearing_prices_for_capacity" at bounding box center [661, 275] width 63 height 12
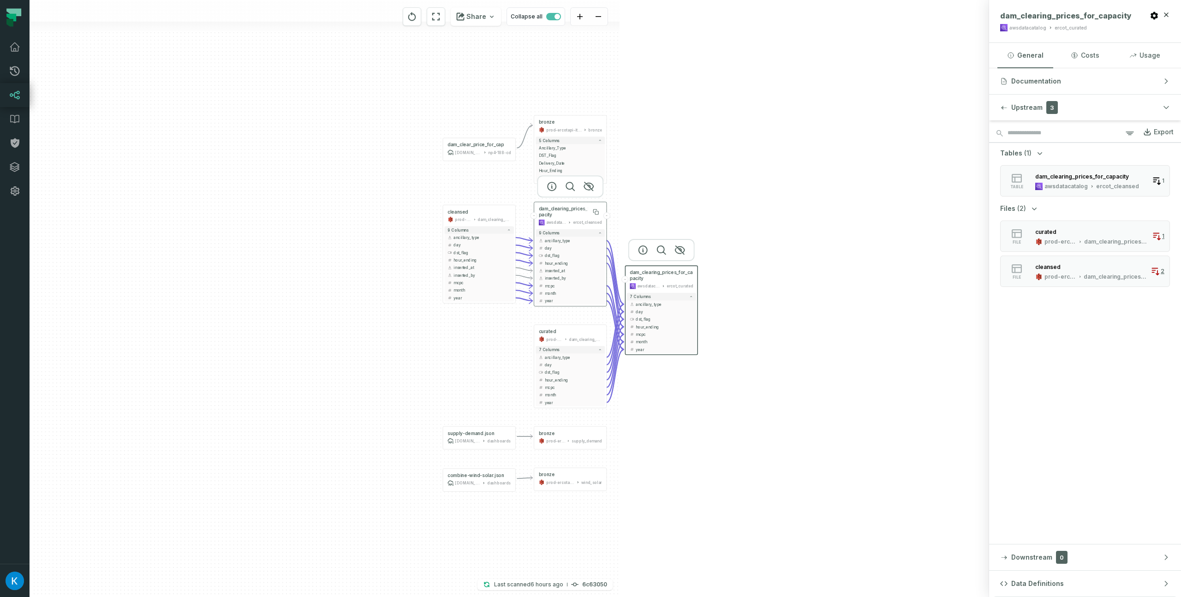
click at [563, 215] on span "dam_clearing_prices_for_capacity" at bounding box center [570, 212] width 63 height 12
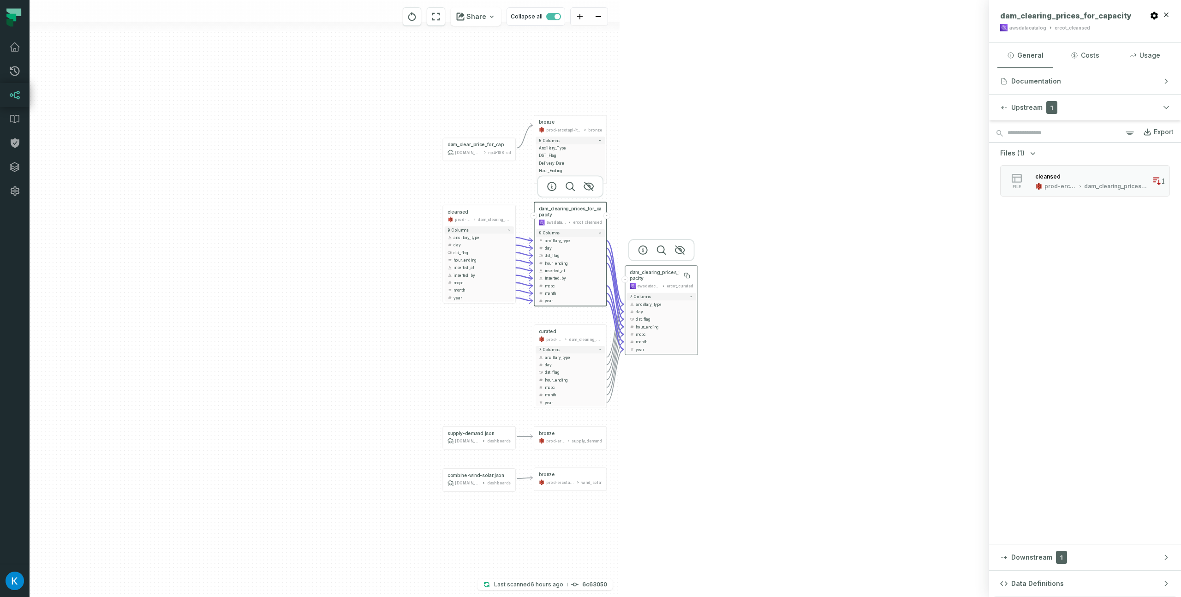
click at [644, 270] on span "dam_clearing_prices_for_capacity" at bounding box center [661, 275] width 63 height 12
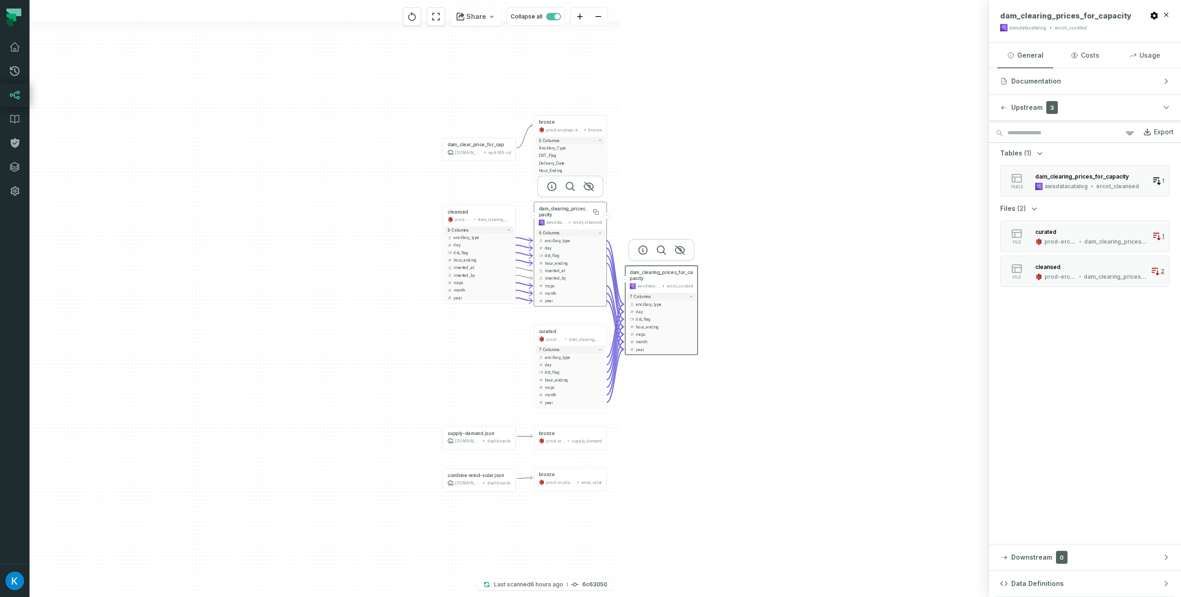
click at [579, 211] on span "dam_clearing_prices_for_capacity" at bounding box center [570, 212] width 63 height 12
click at [578, 210] on span "dam_clearing_prices_for_capacity" at bounding box center [569, 211] width 63 height 12
